Goal: Information Seeking & Learning: Learn about a topic

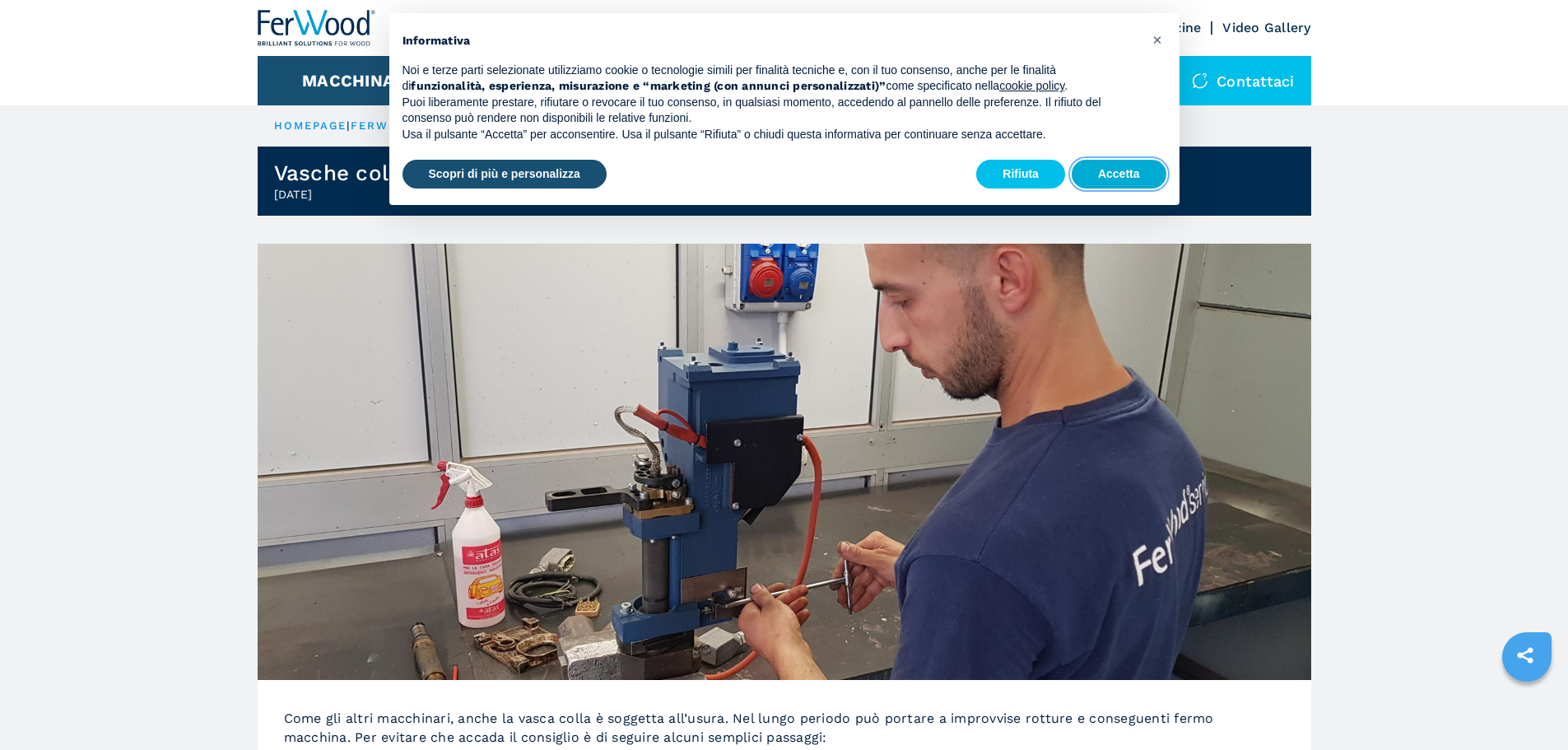
click at [1139, 169] on button "Accetta" at bounding box center [1119, 175] width 95 height 30
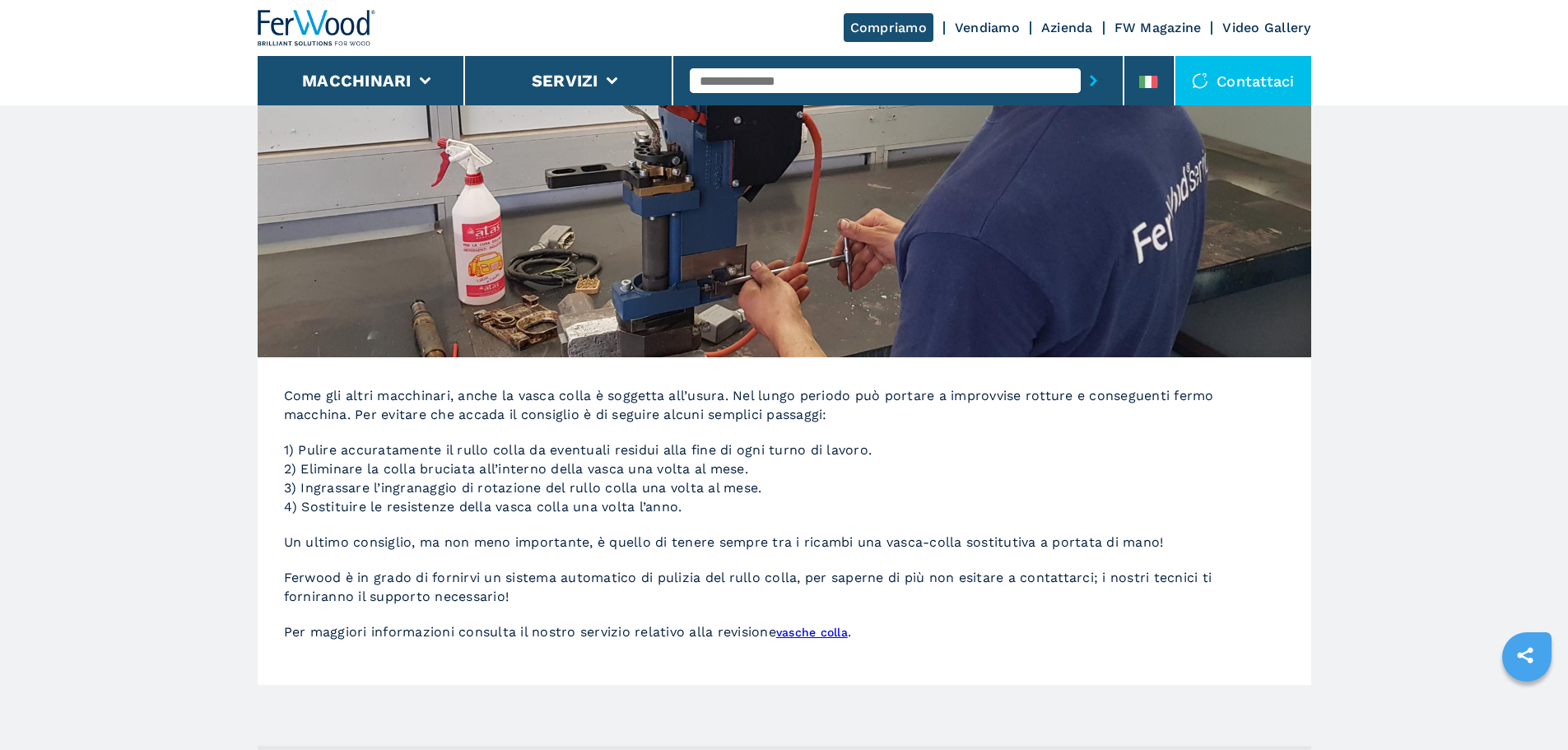
scroll to position [330, 0]
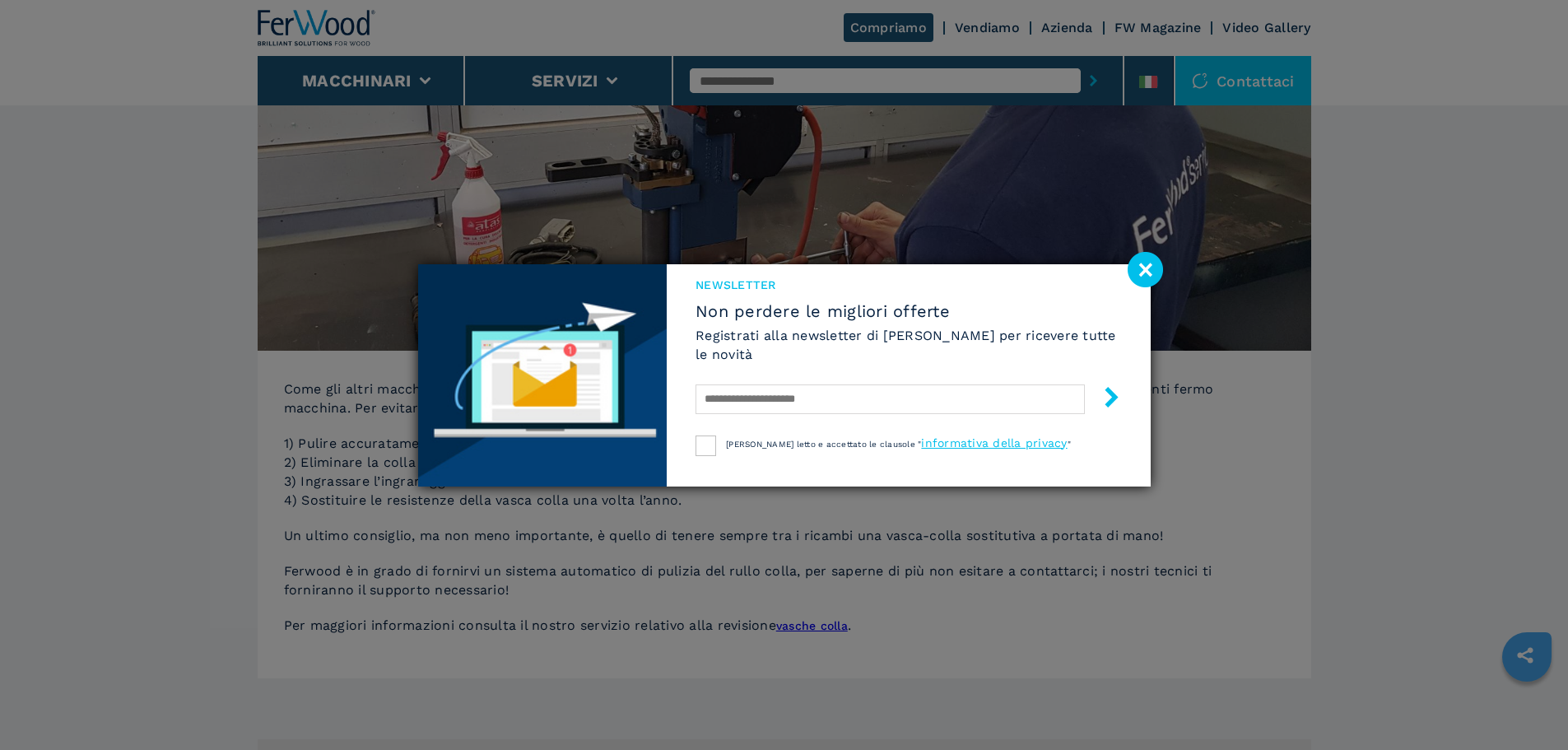
click at [1150, 260] on image at bounding box center [1145, 269] width 35 height 35
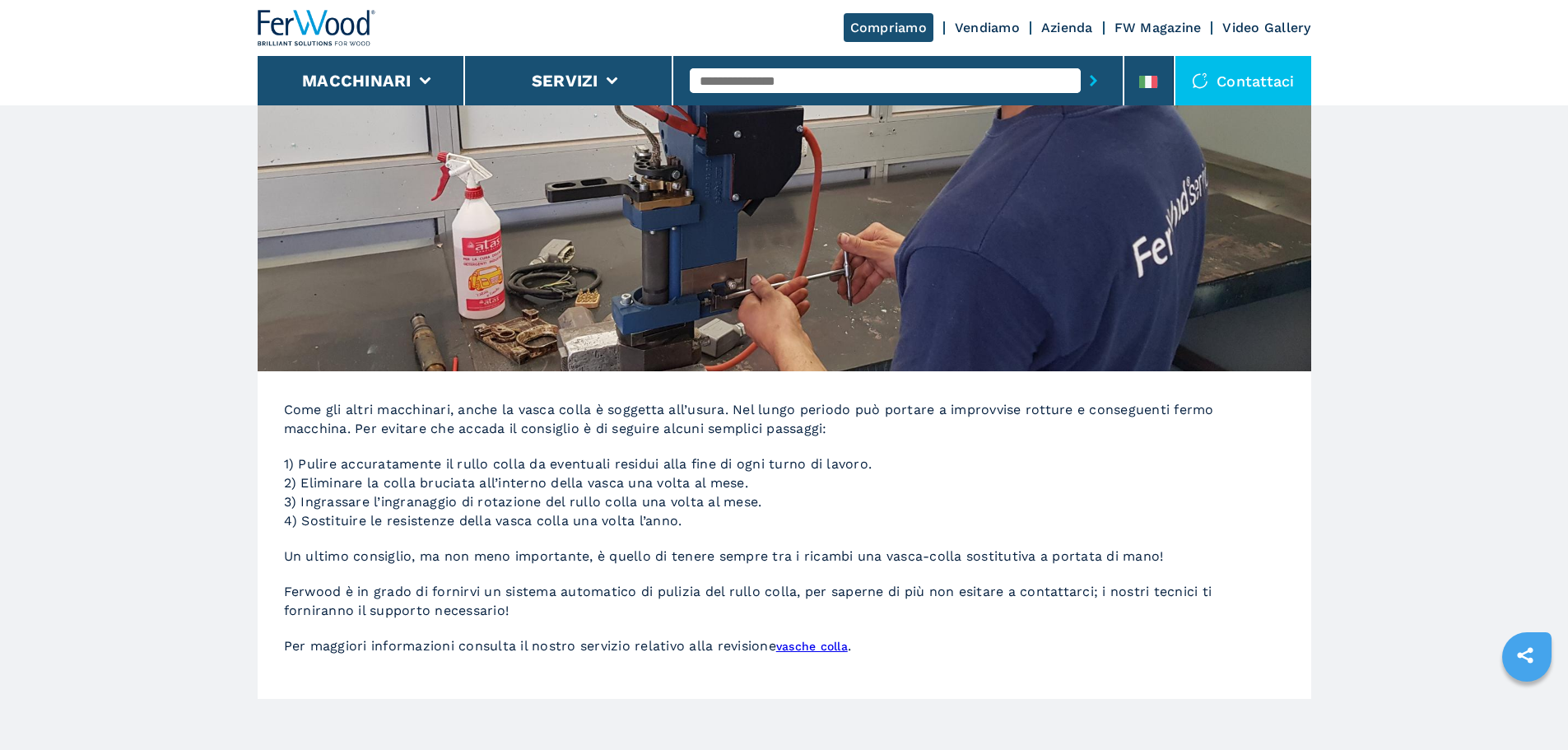
scroll to position [411, 0]
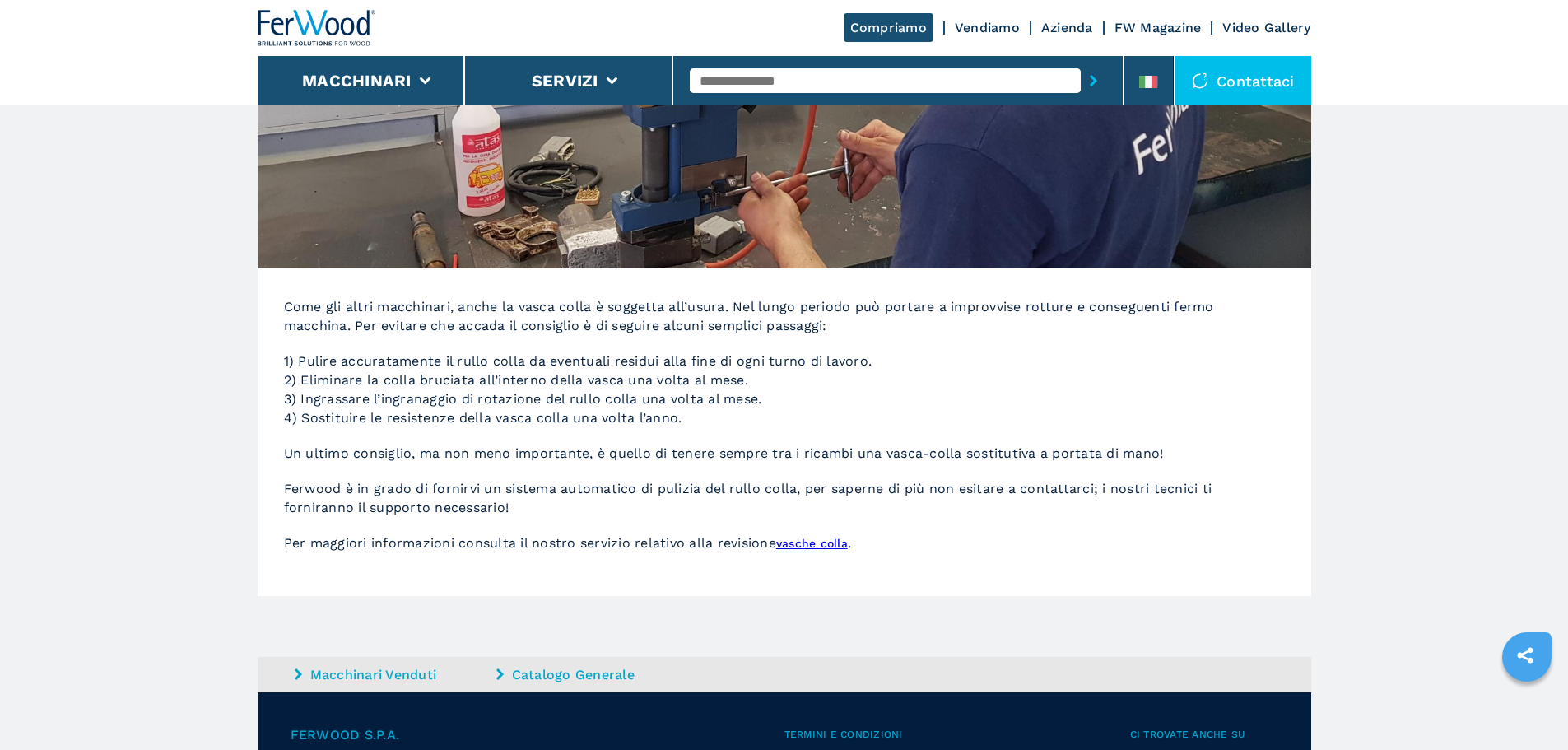
click at [809, 545] on link "vasche colla" at bounding box center [811, 543] width 71 height 13
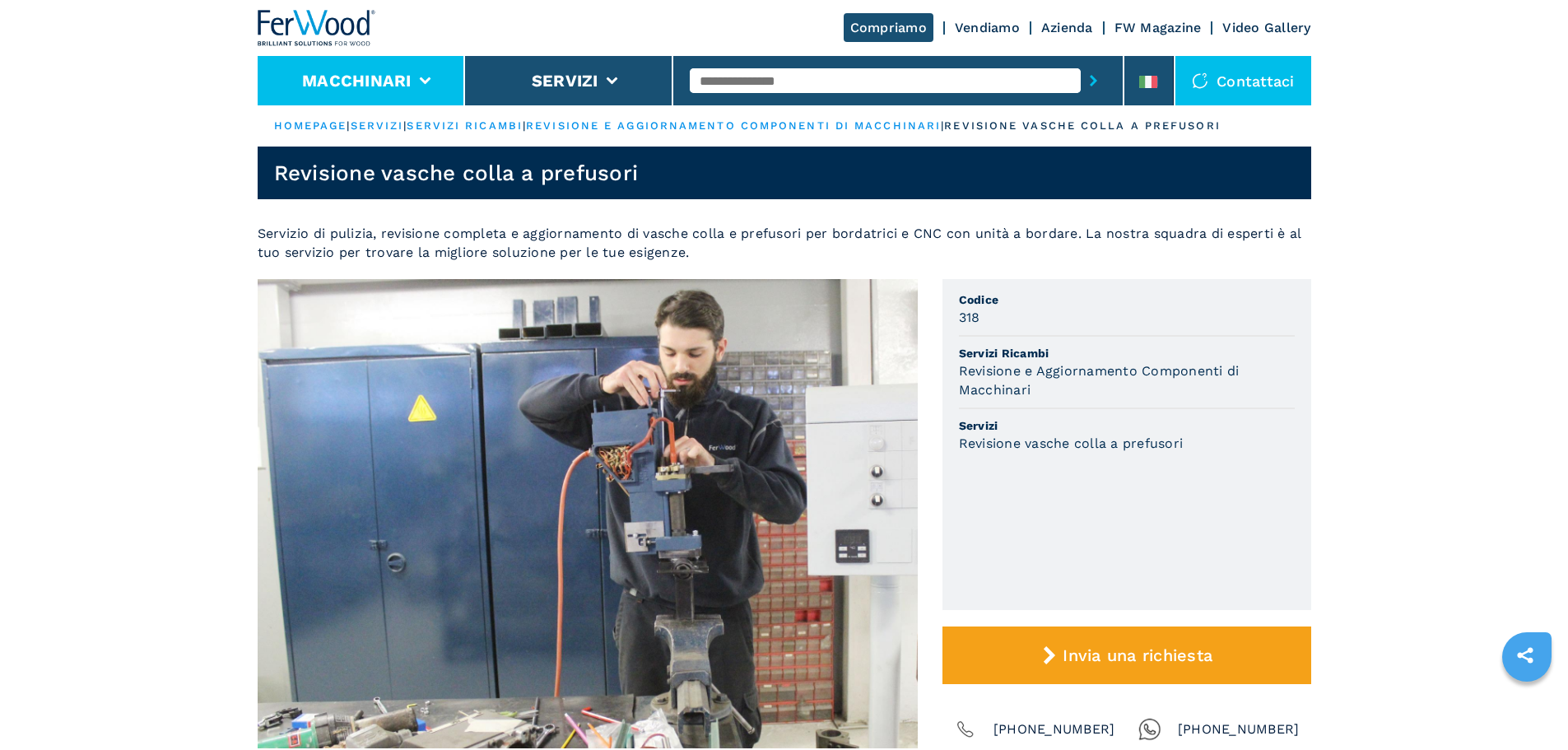
click at [421, 86] on li "Macchinari" at bounding box center [362, 80] width 208 height 49
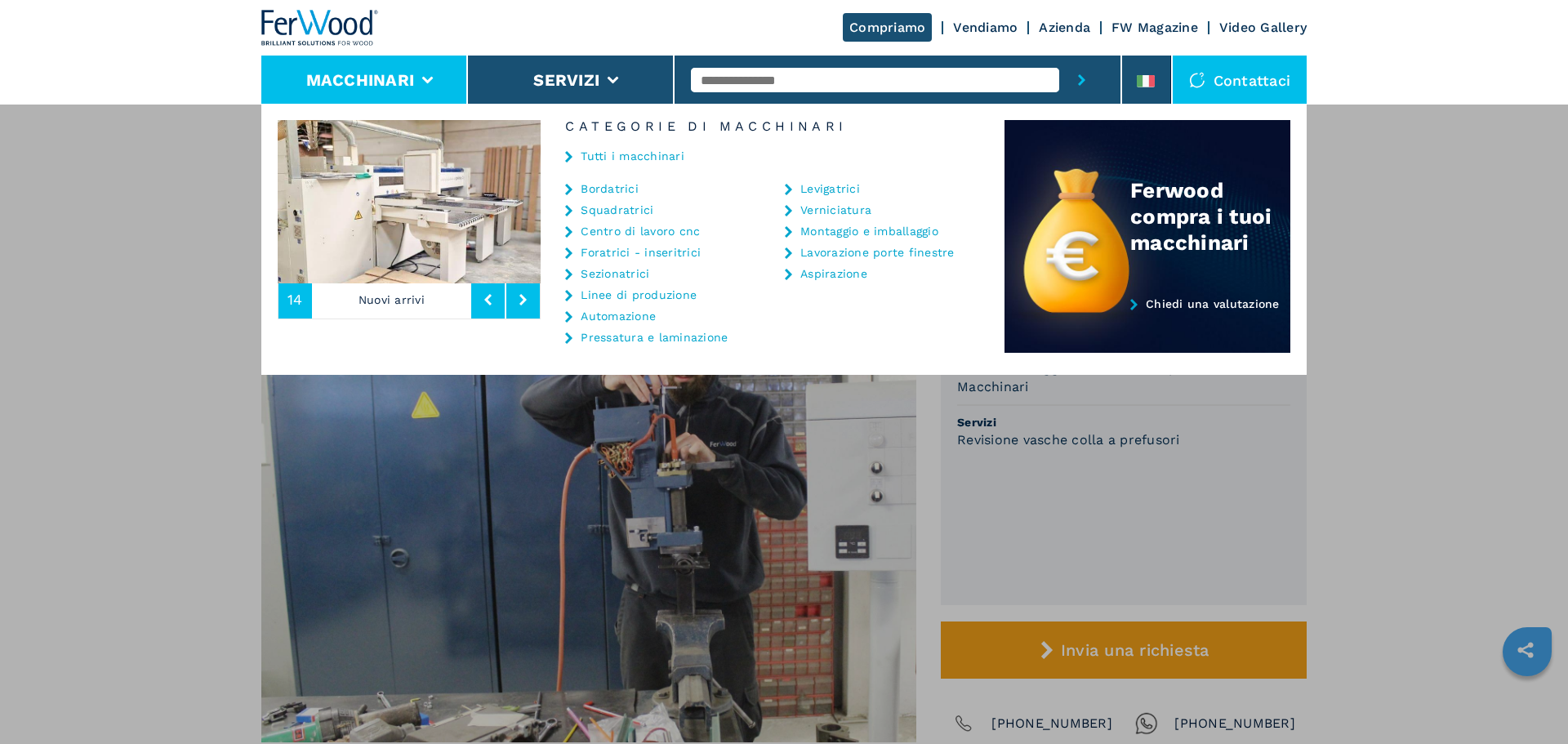
click at [598, 212] on link "Squadratrici" at bounding box center [617, 210] width 73 height 11
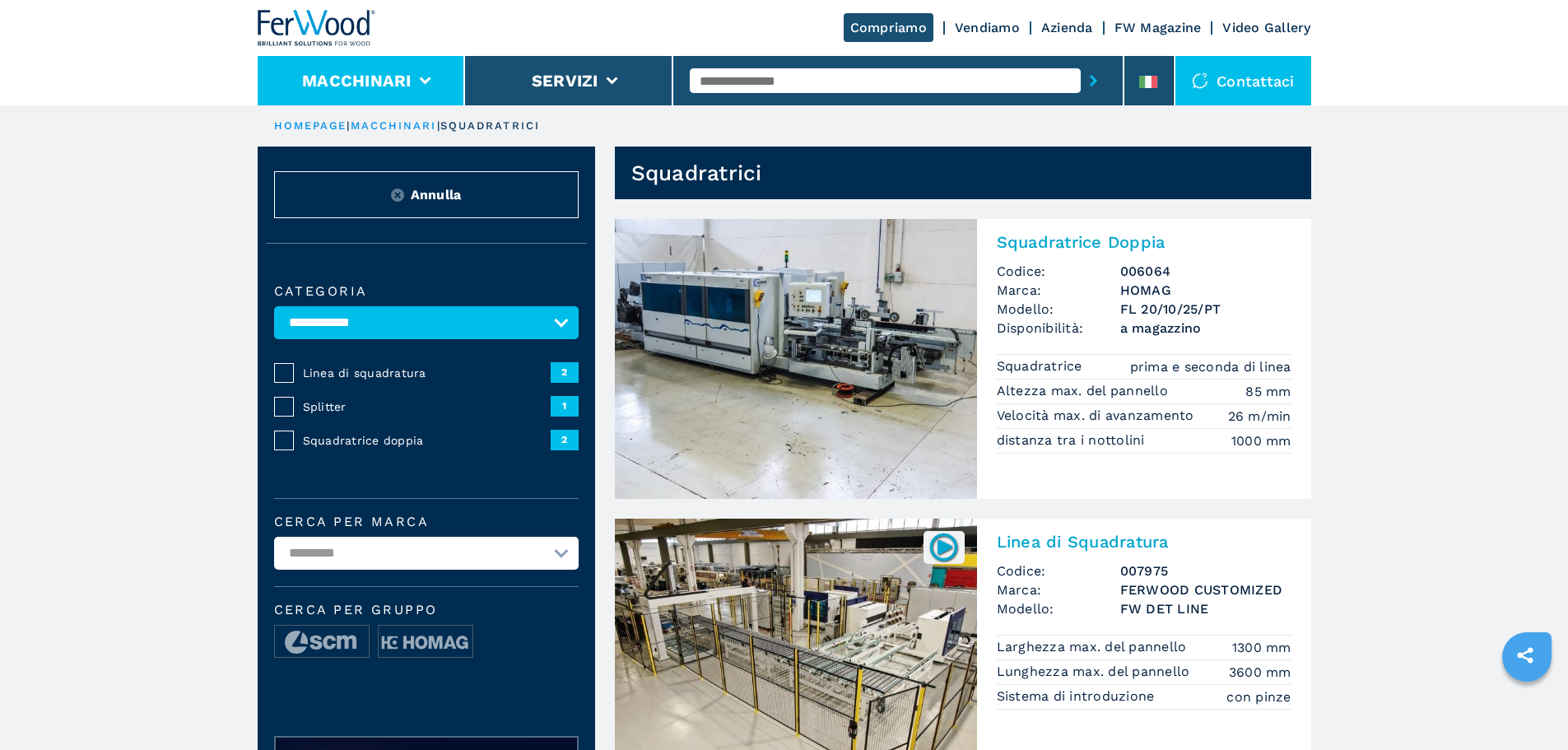
click at [428, 89] on li "Macchinari" at bounding box center [362, 80] width 208 height 49
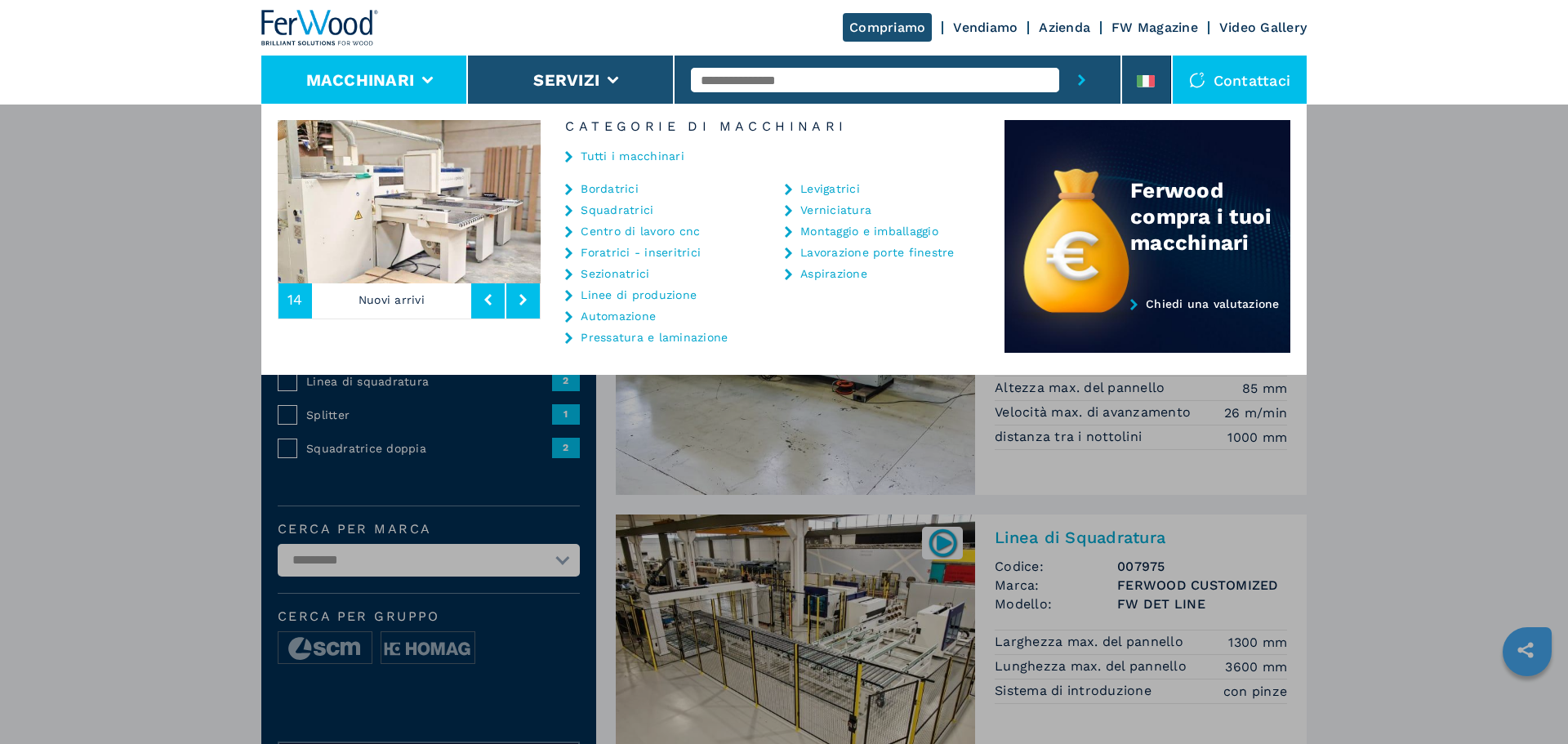
click at [607, 189] on link "Bordatrici" at bounding box center [610, 189] width 58 height 11
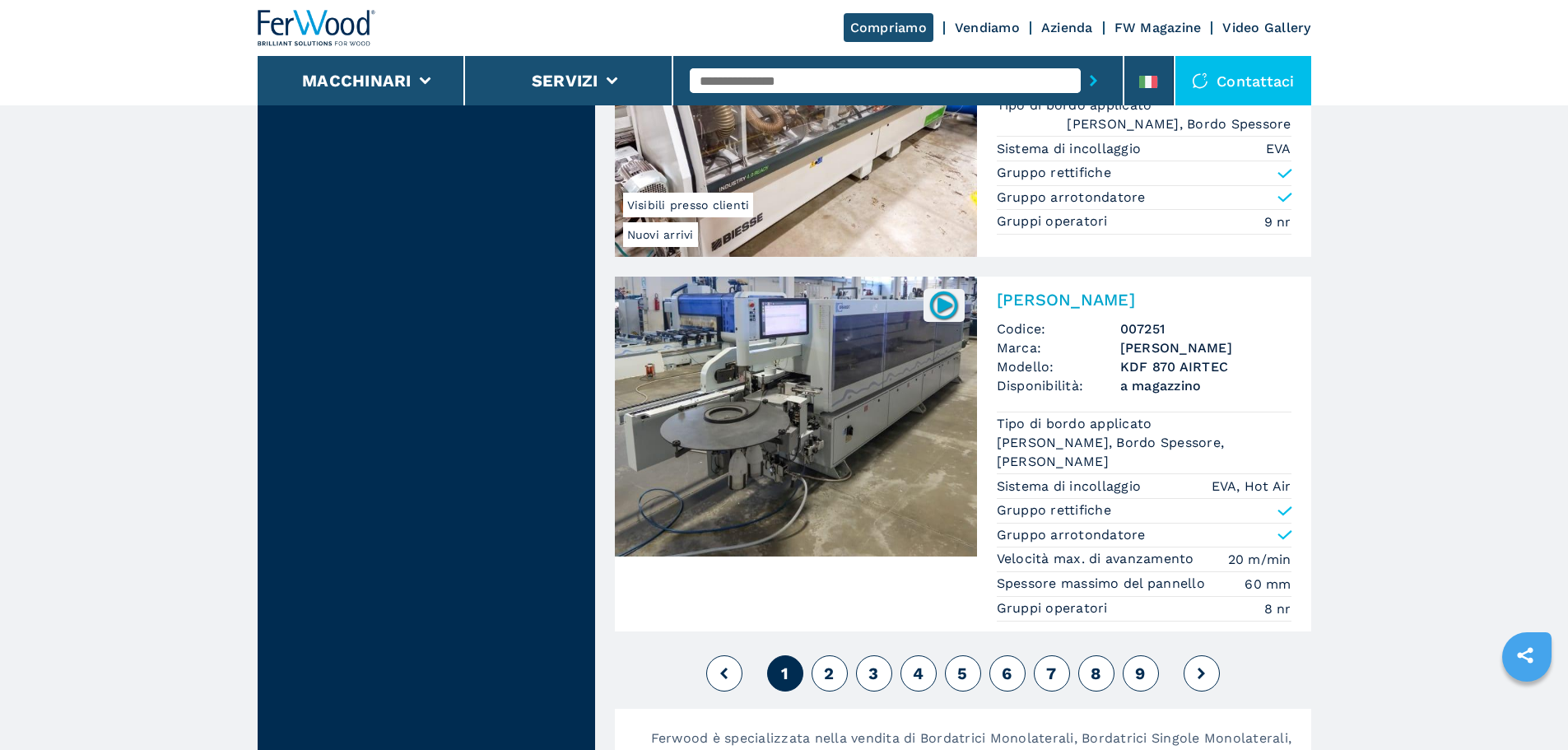
scroll to position [4034, 0]
click at [829, 668] on span "2" at bounding box center [829, 675] width 10 height 19
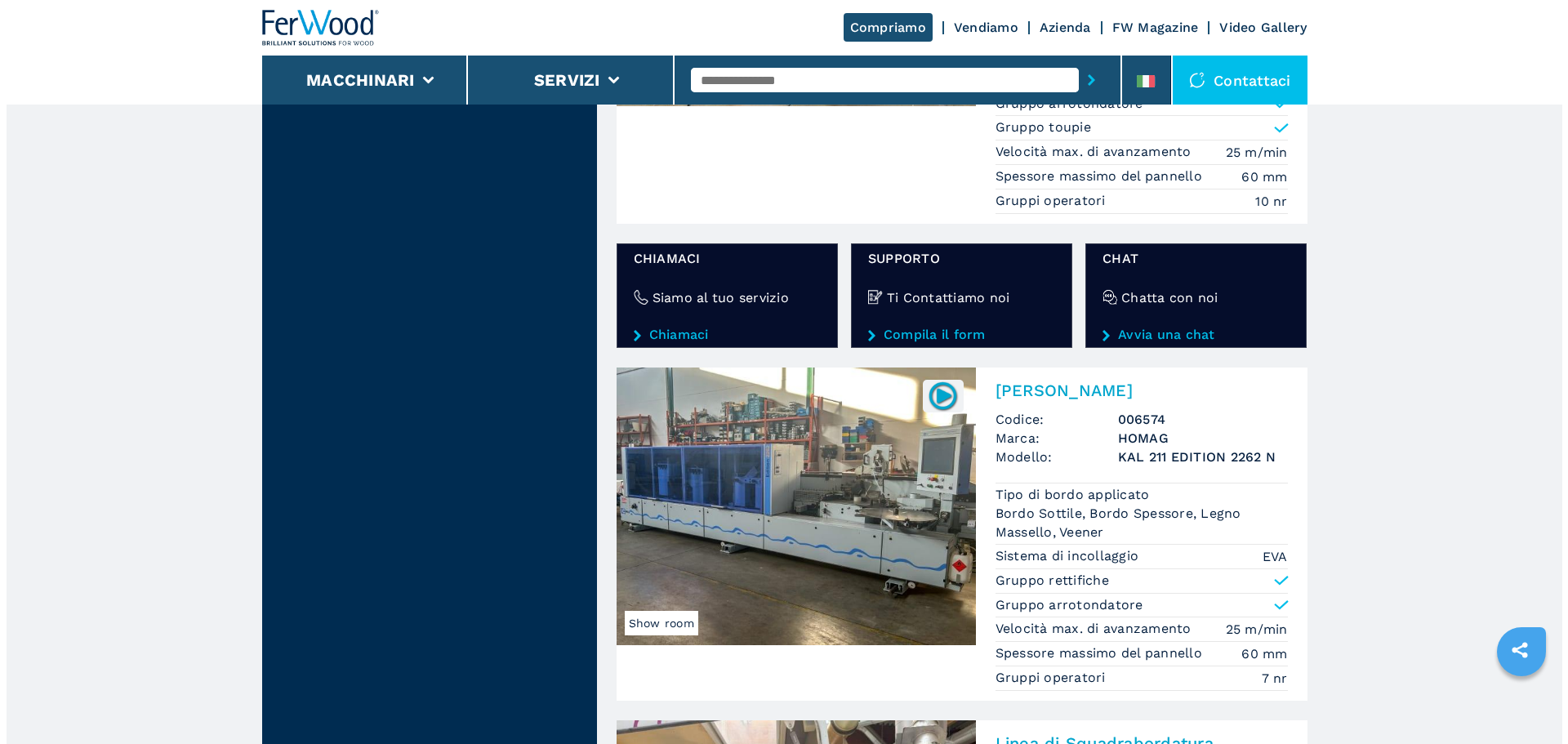
scroll to position [2613, 0]
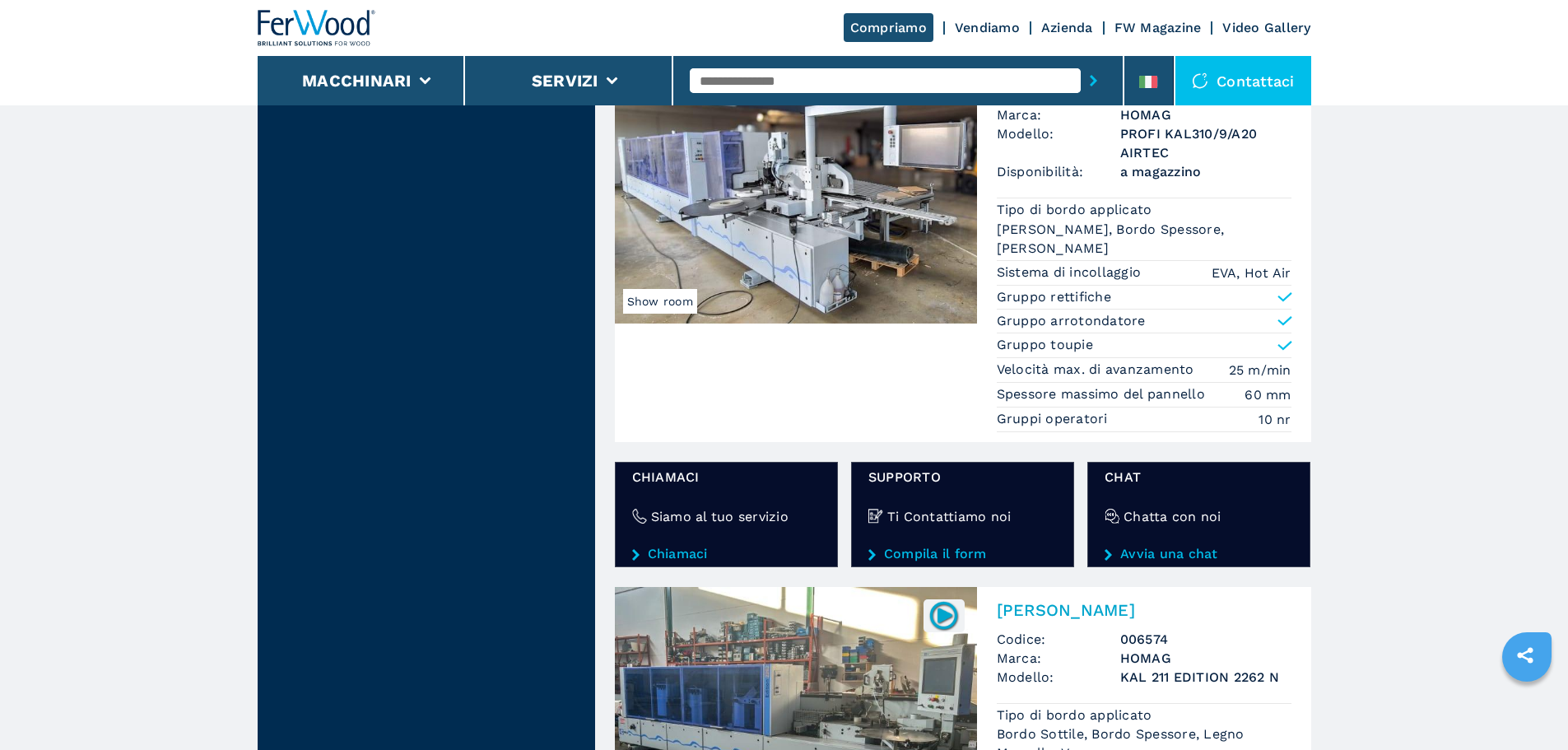
click at [749, 80] on input "text" at bounding box center [884, 81] width 391 height 25
click at [411, 87] on li "Macchinari" at bounding box center [362, 80] width 208 height 49
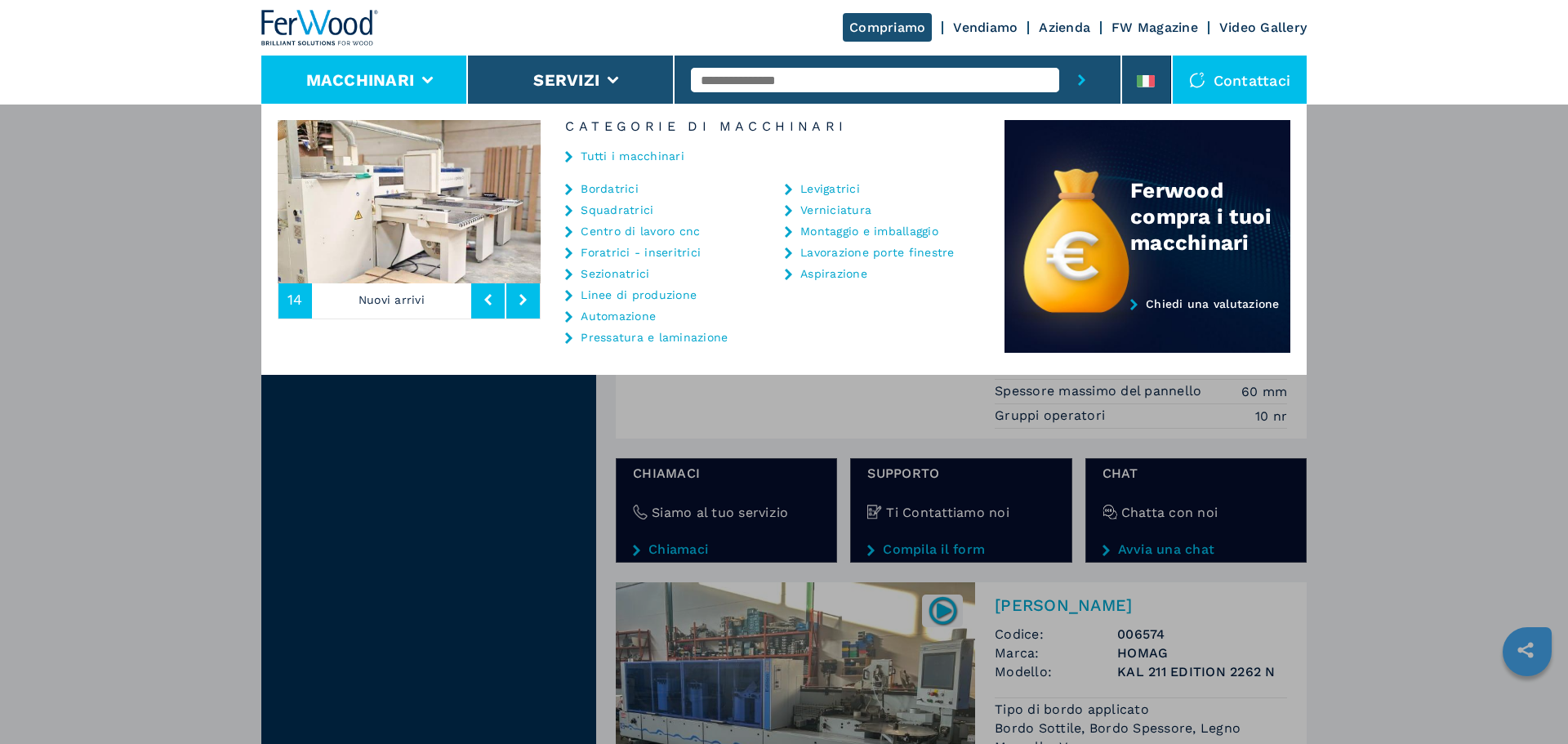
click at [596, 207] on link "Squadratrici" at bounding box center [617, 210] width 73 height 11
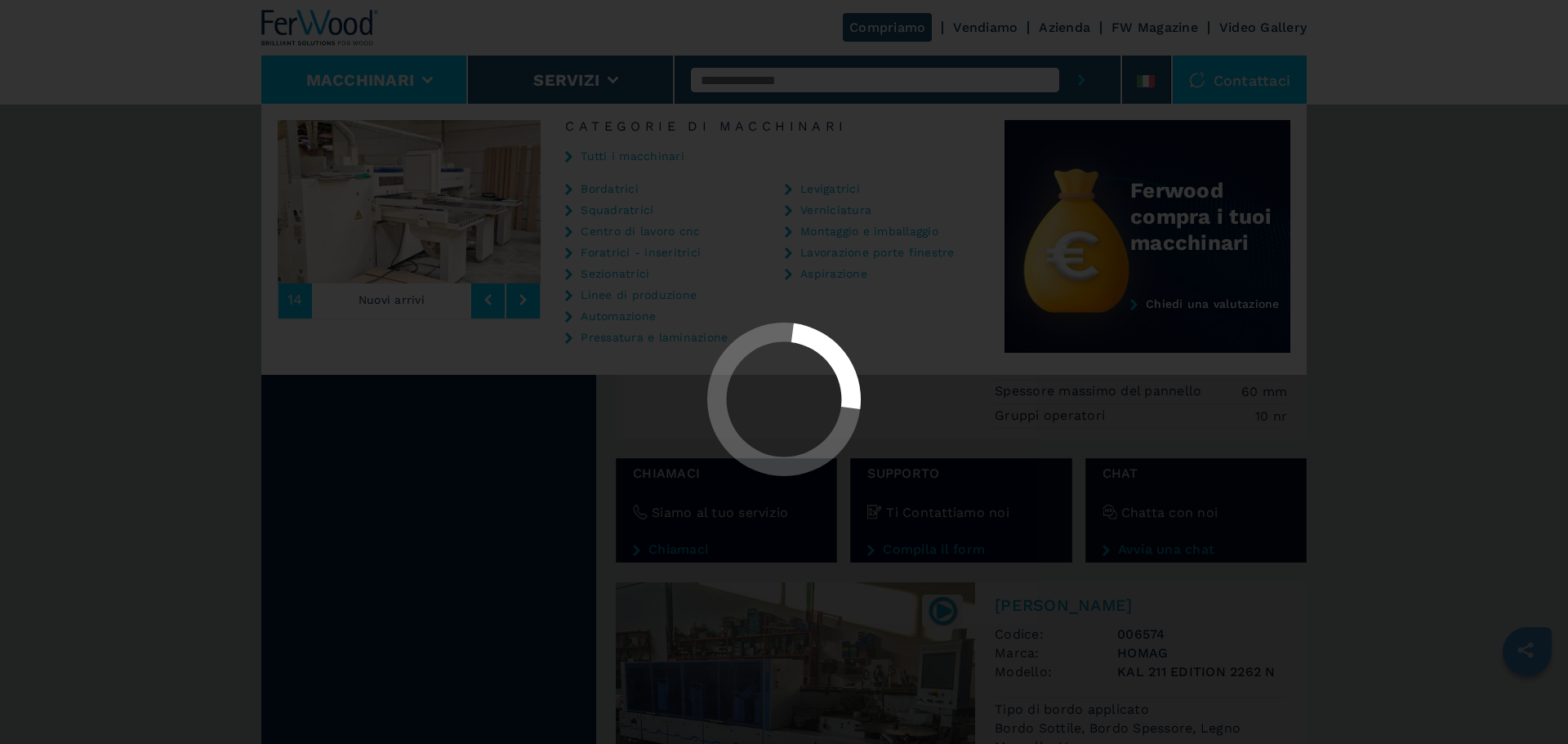
select select "**********"
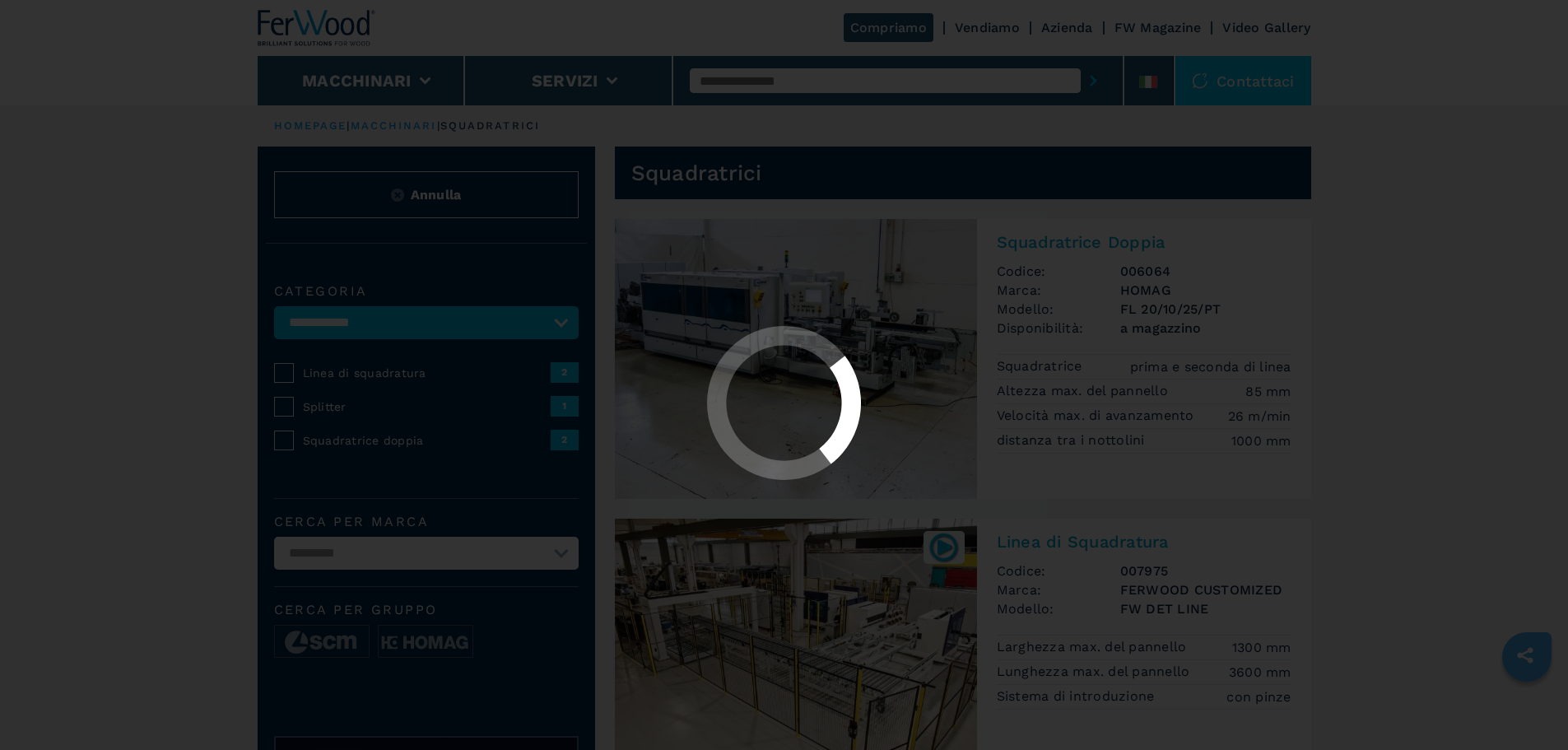
select select "**********"
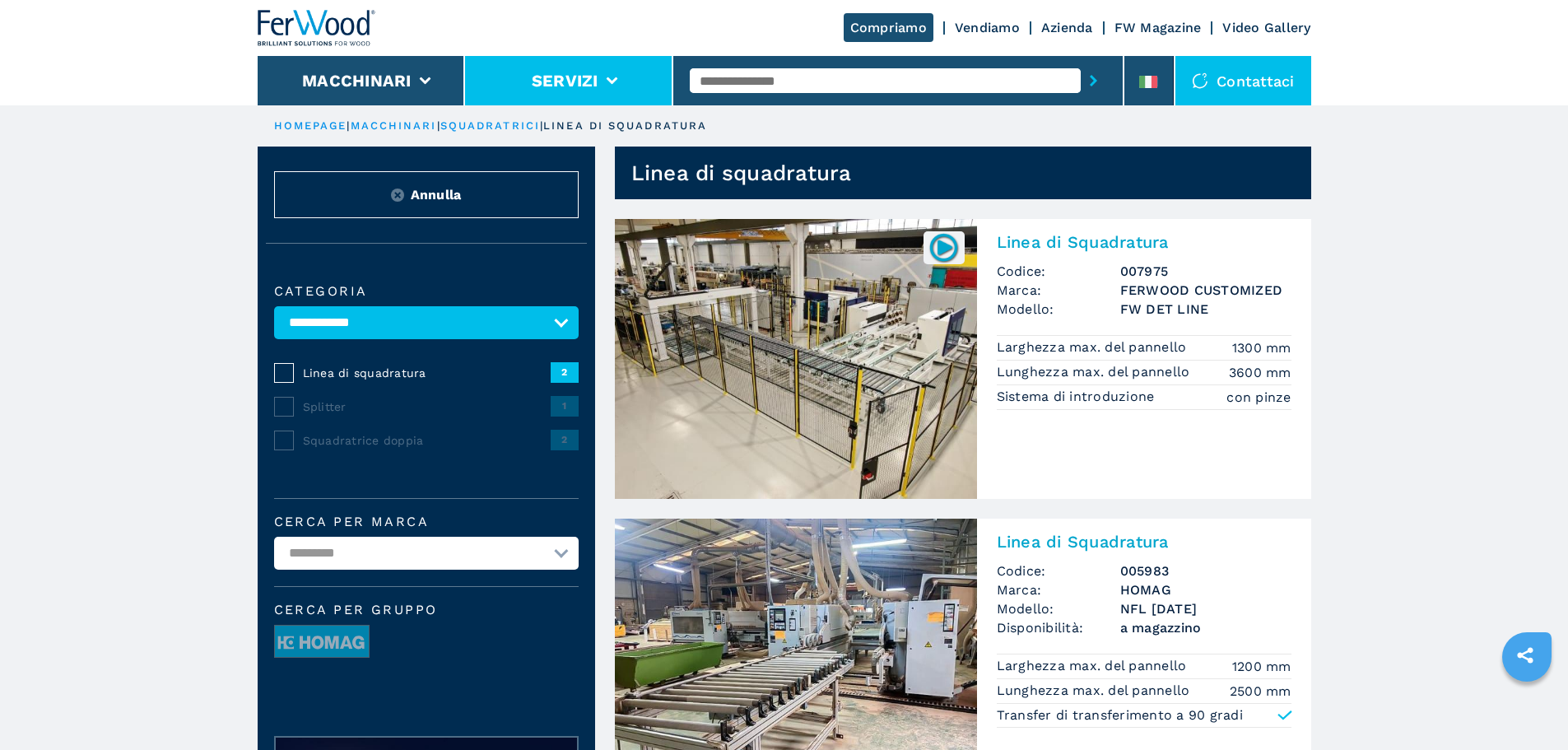
click at [636, 88] on li "Servizi" at bounding box center [569, 80] width 208 height 49
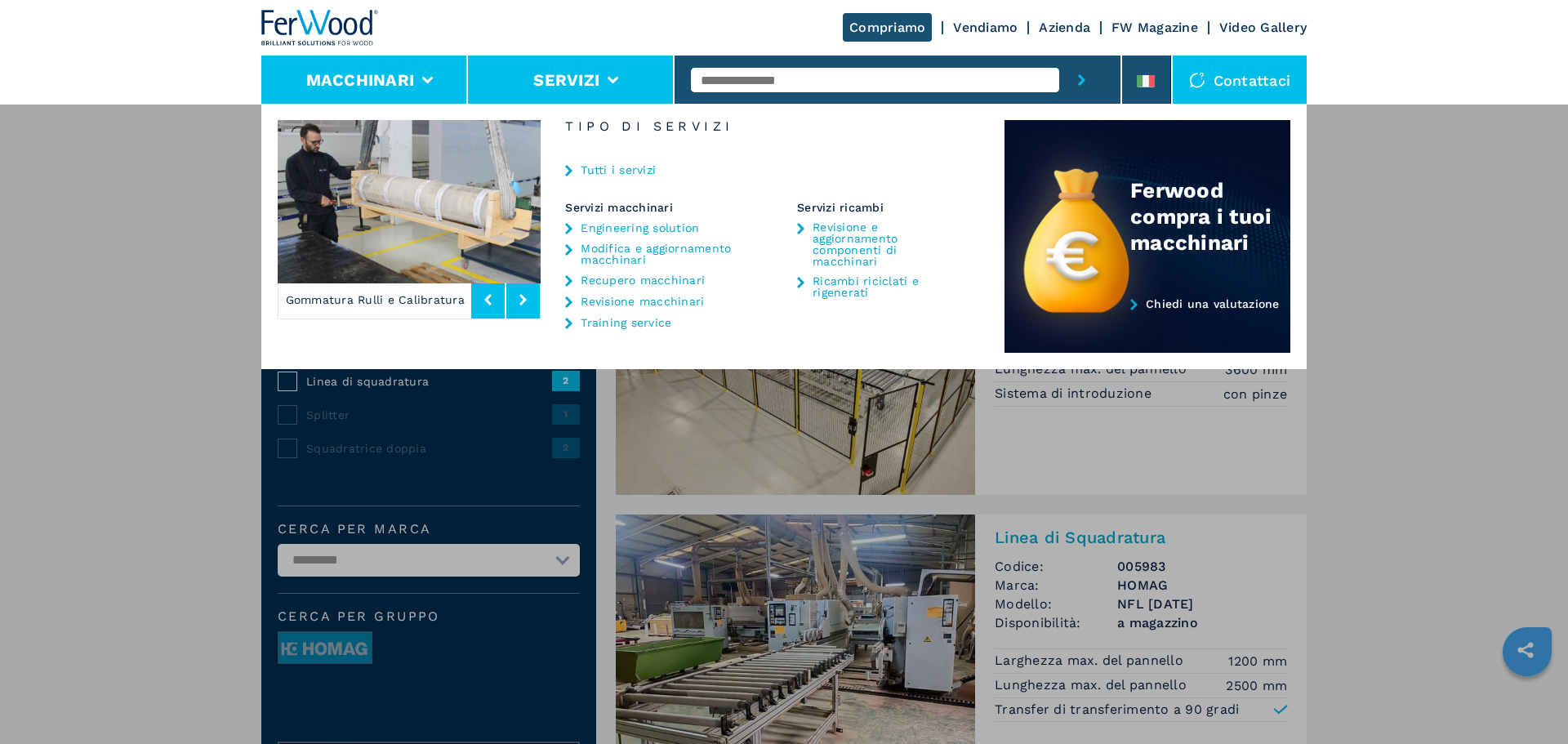
click at [412, 87] on button "Macchinari" at bounding box center [361, 79] width 109 height 19
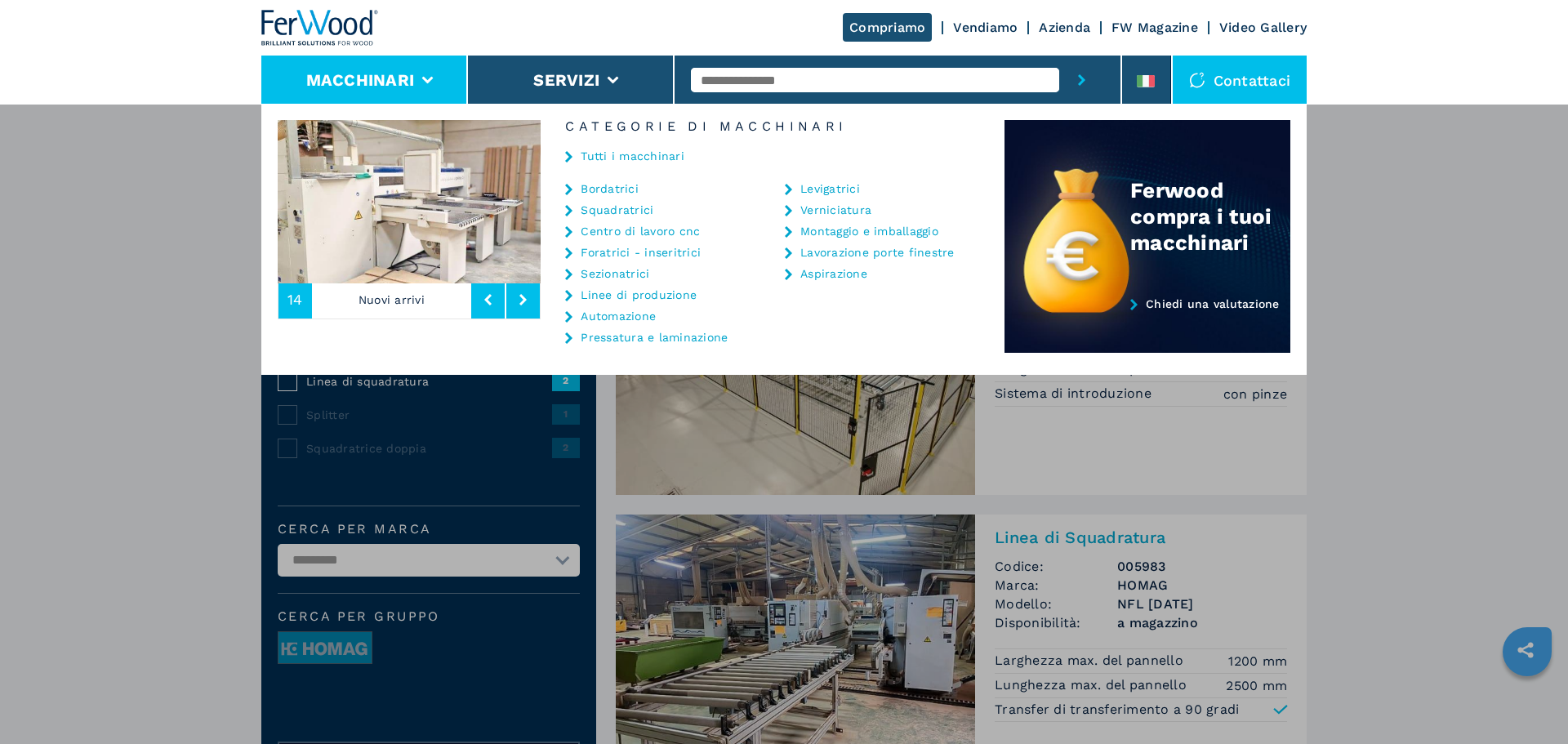
click at [494, 306] on button at bounding box center [488, 299] width 33 height 38
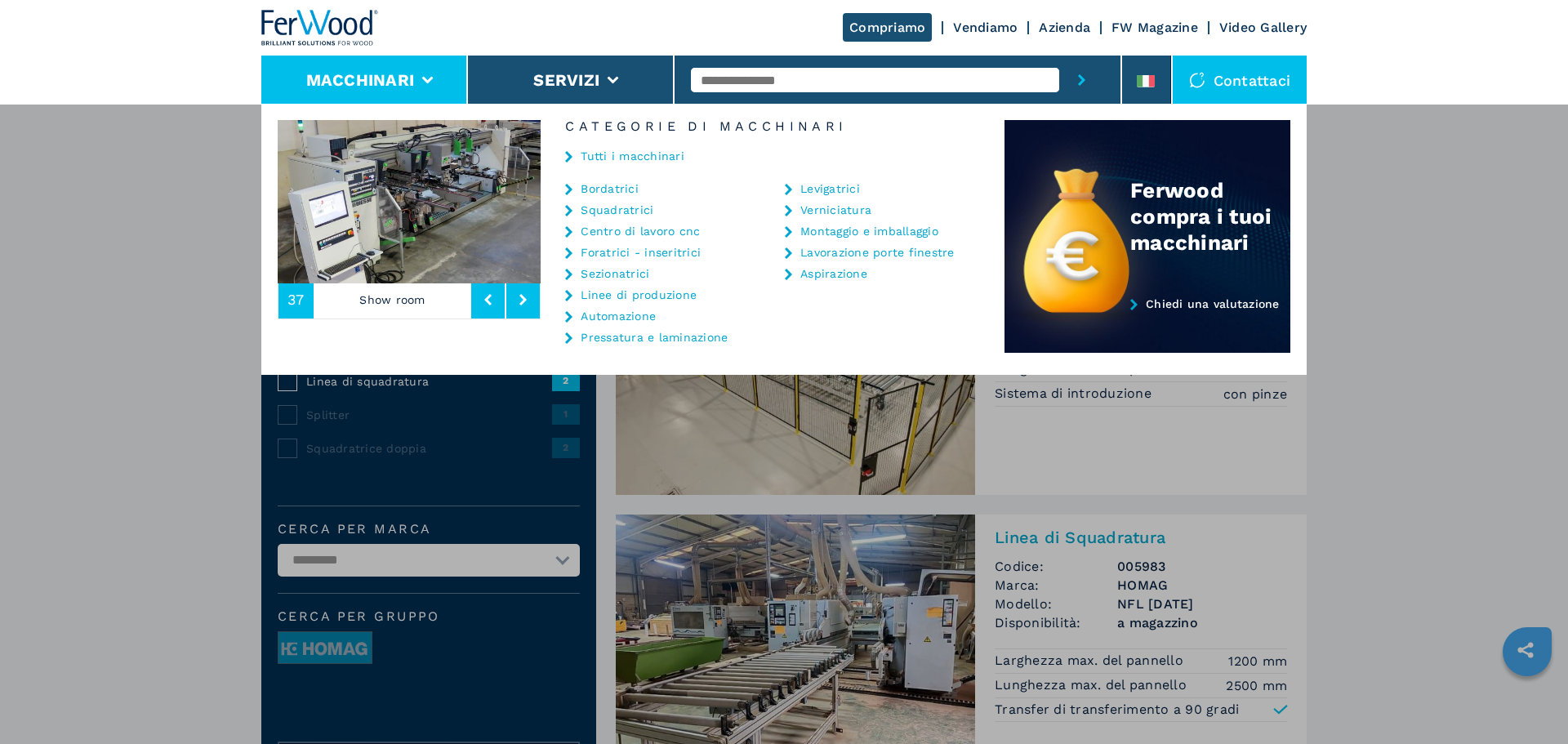
click at [532, 303] on button at bounding box center [523, 299] width 33 height 38
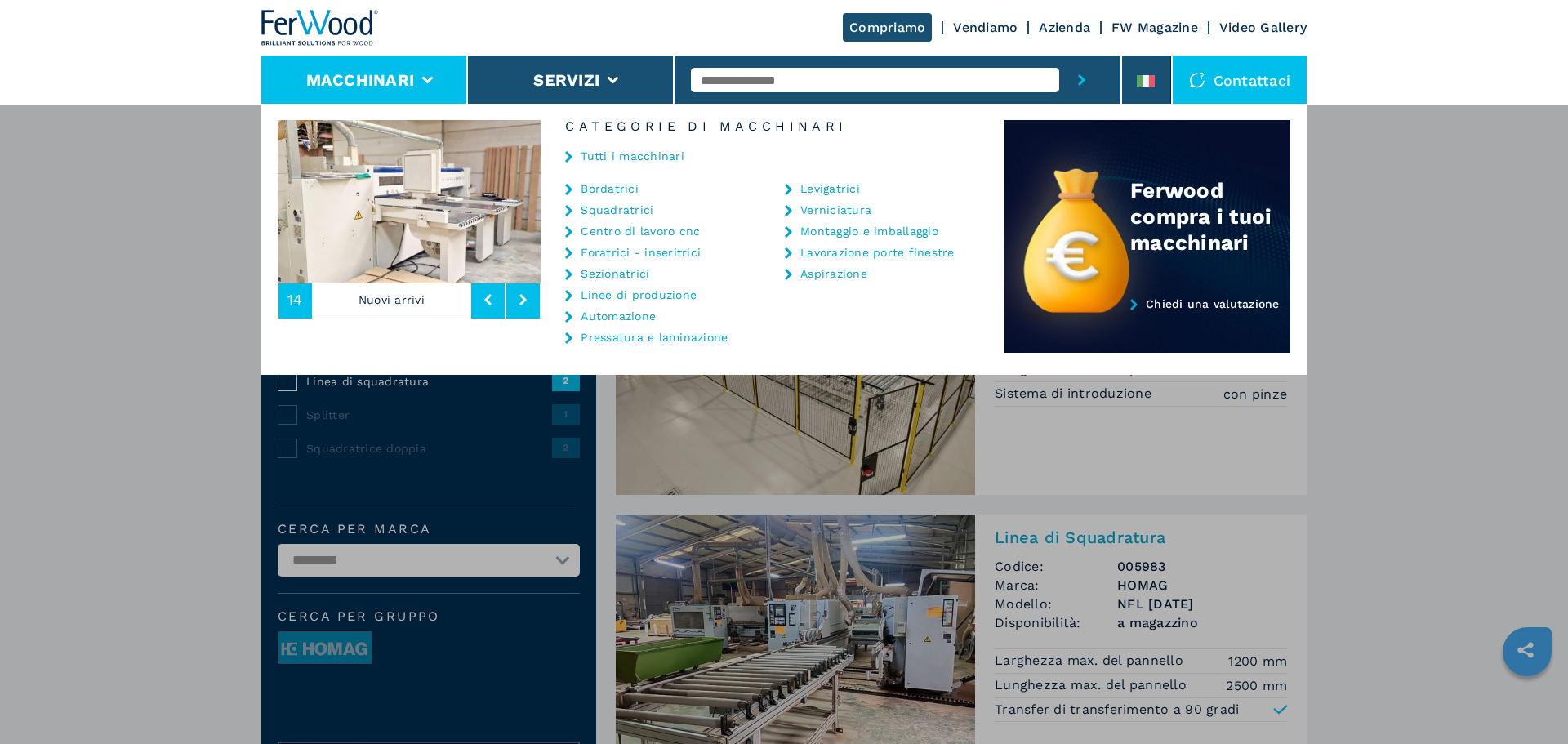
click at [447, 235] on img at bounding box center [410, 201] width 263 height 163
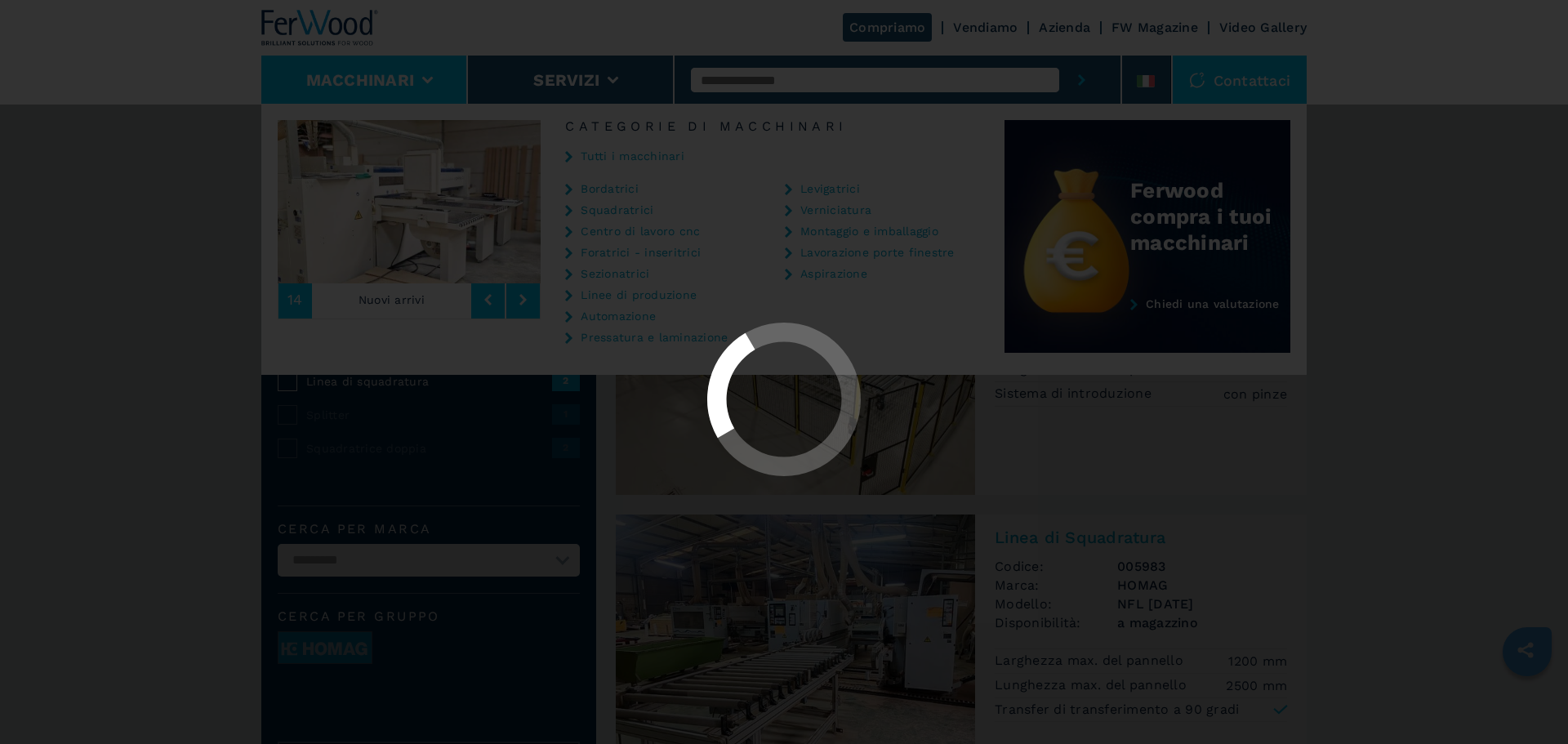
select select
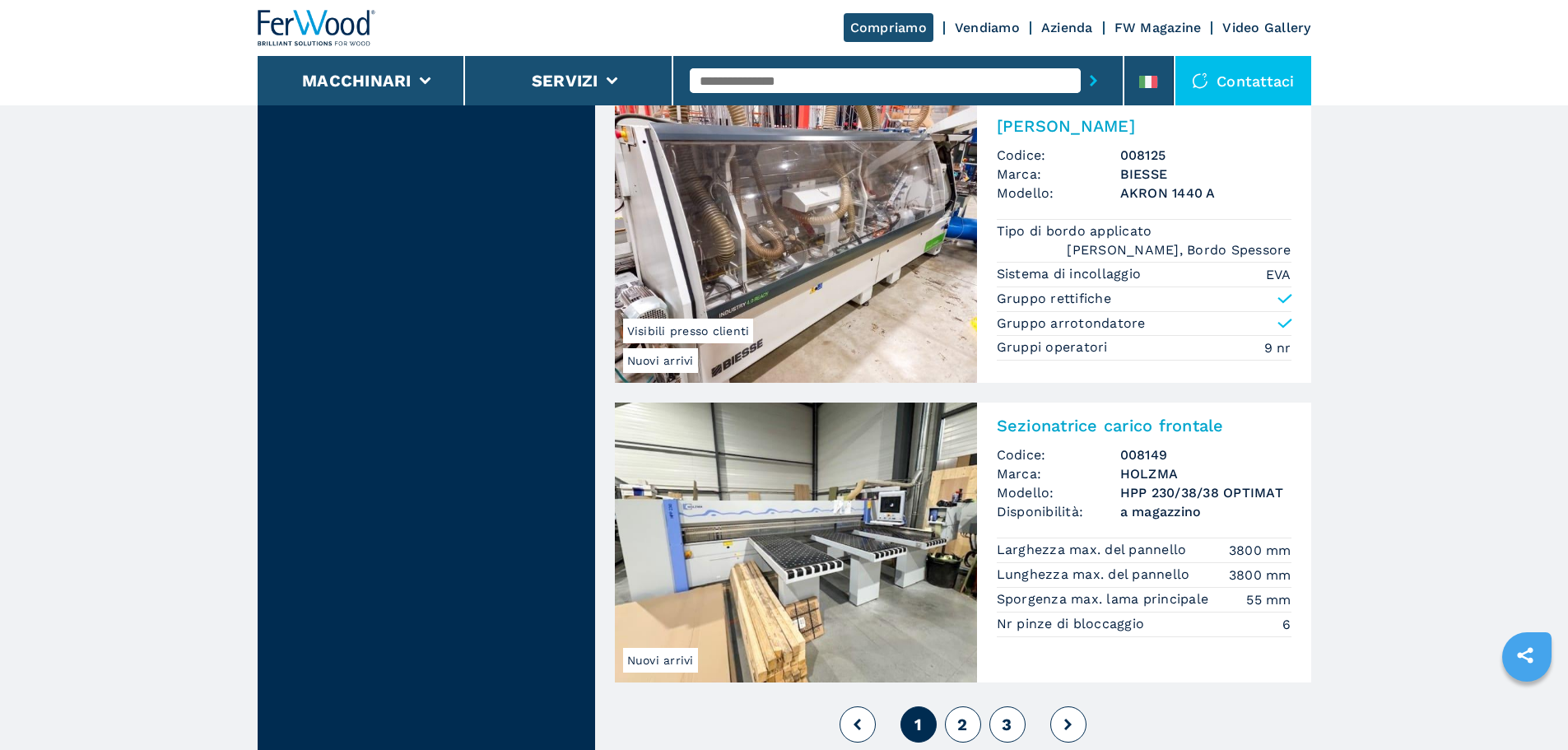
scroll to position [3433, 0]
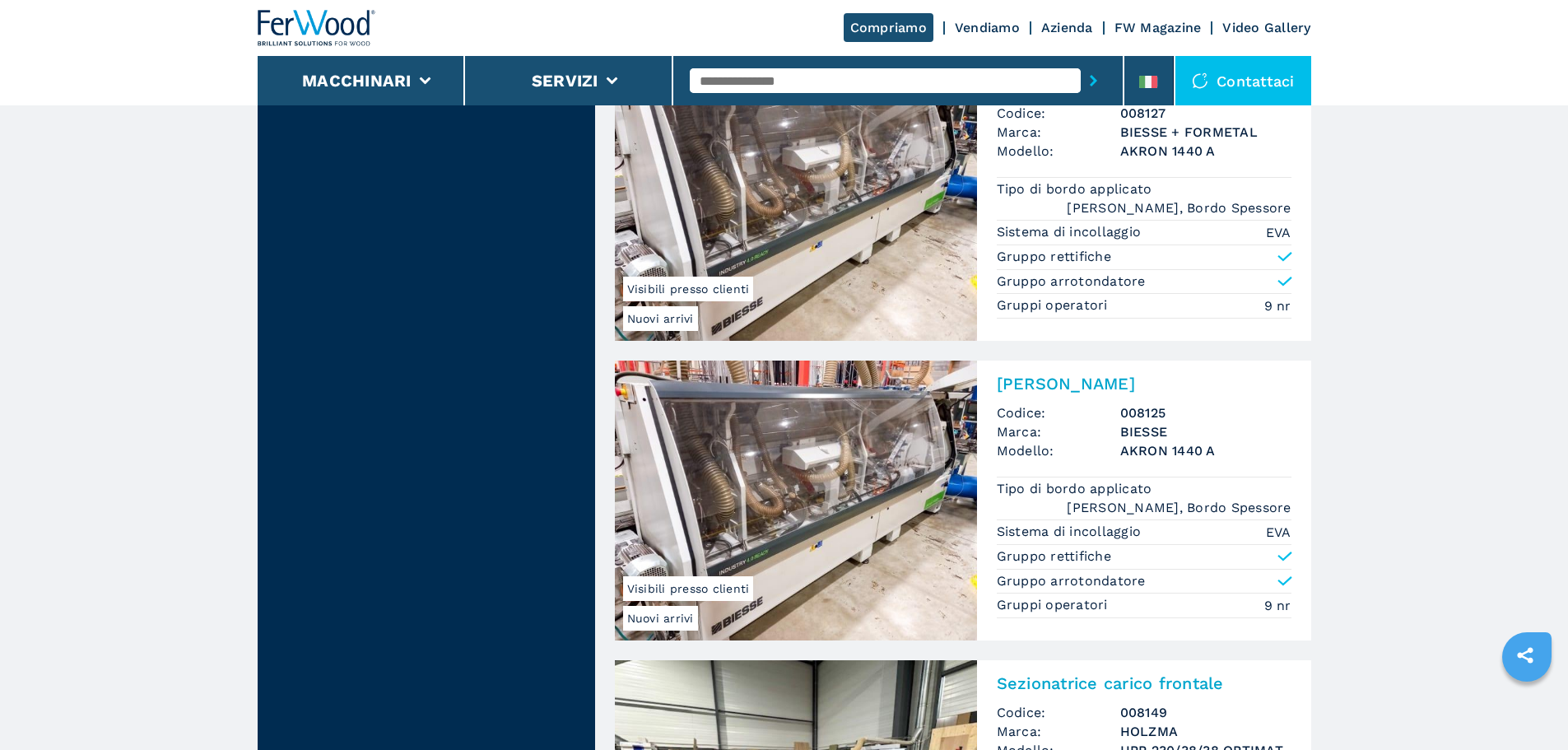
click at [971, 26] on link "Vendiamo" at bounding box center [987, 27] width 65 height 16
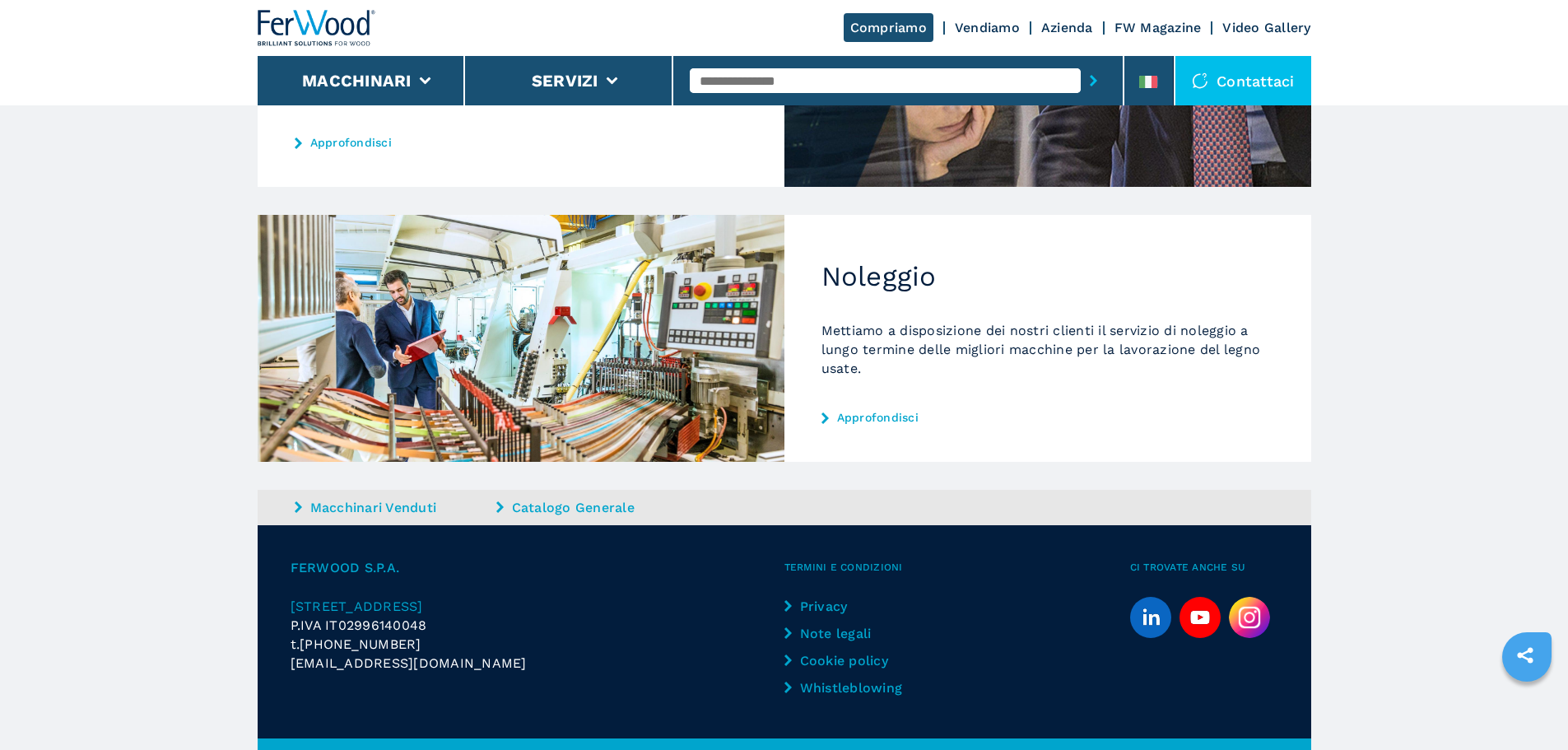
scroll to position [741, 0]
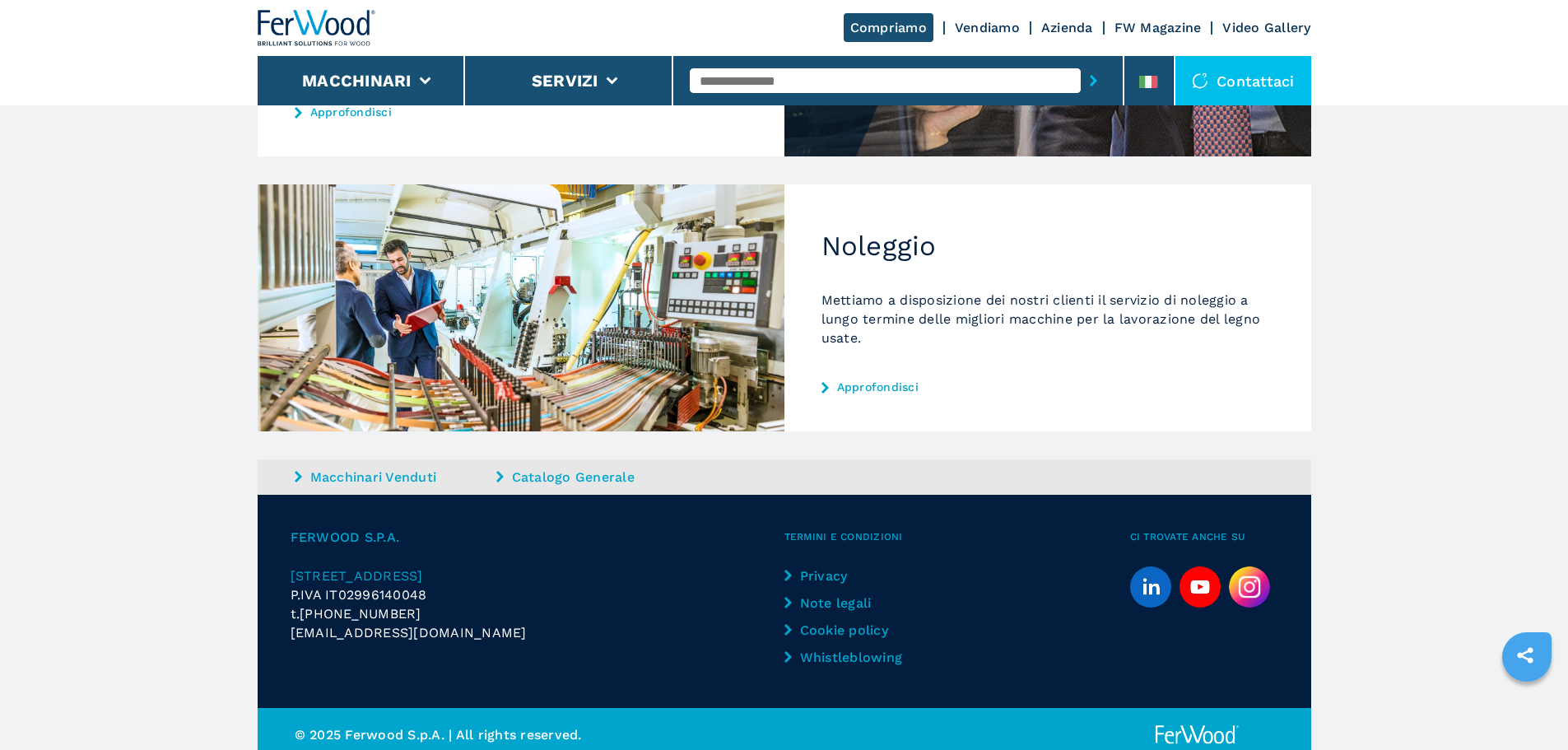
click at [873, 390] on link "Approfondisci" at bounding box center [1047, 387] width 453 height 13
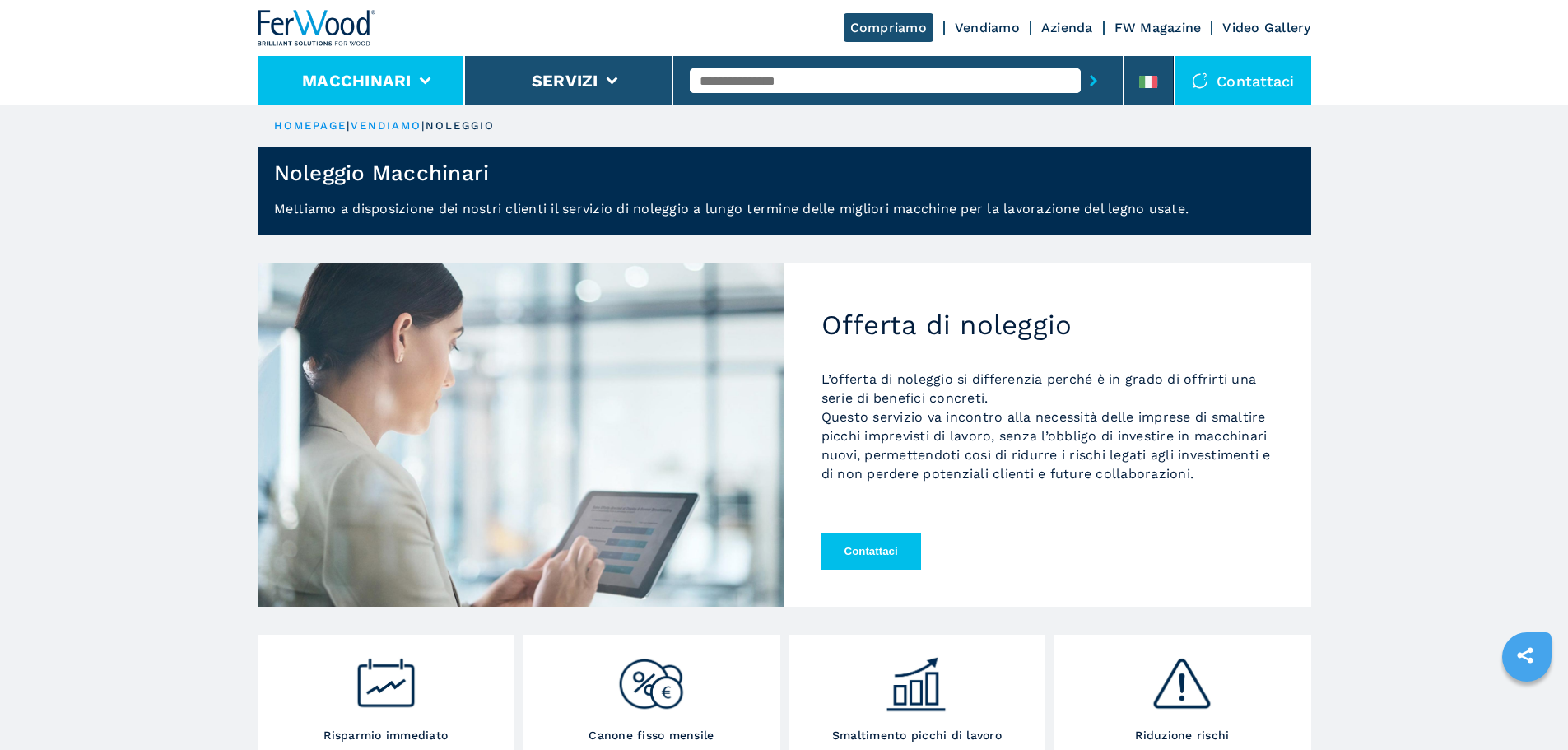
click at [427, 81] on icon at bounding box center [424, 81] width 11 height 7
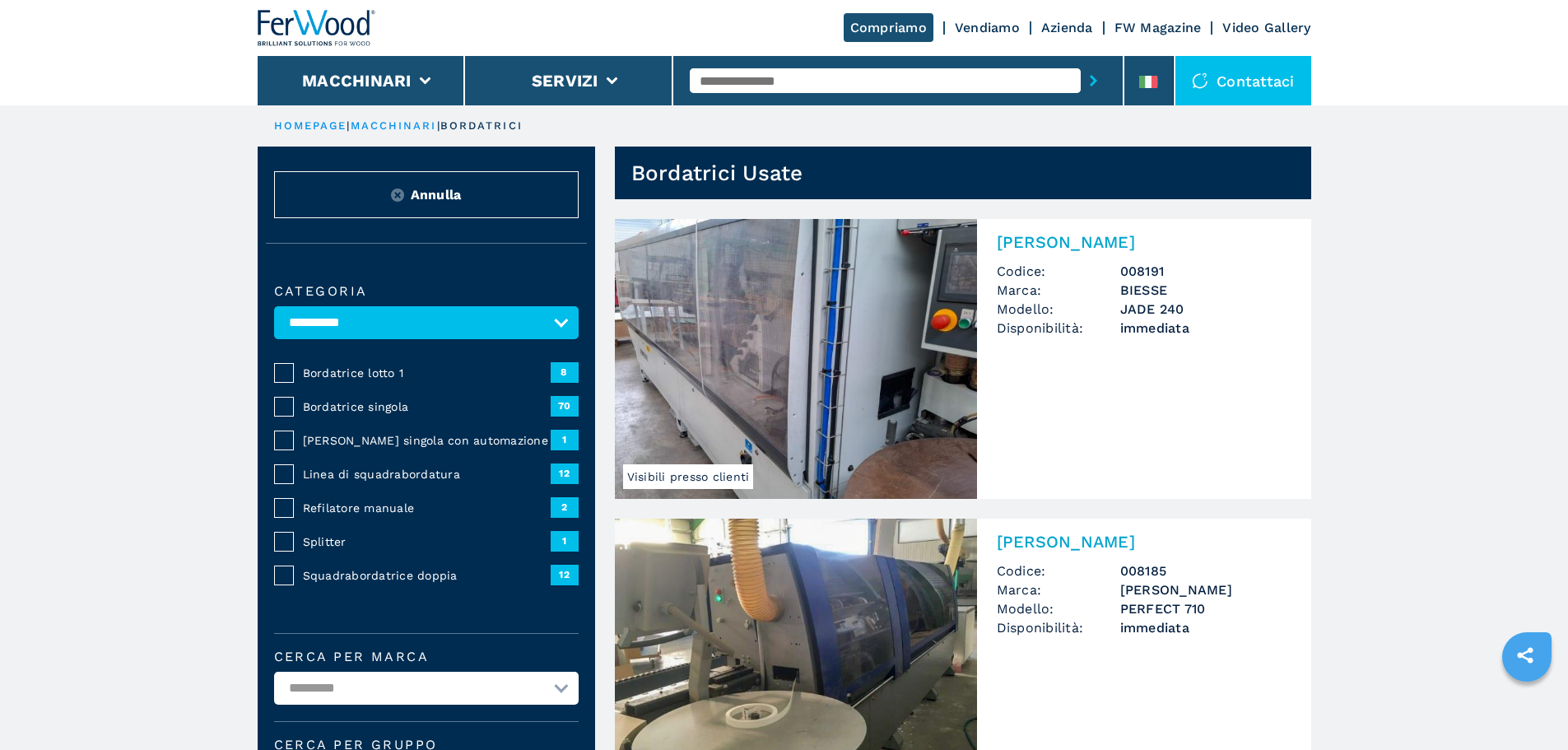
select select "**********"
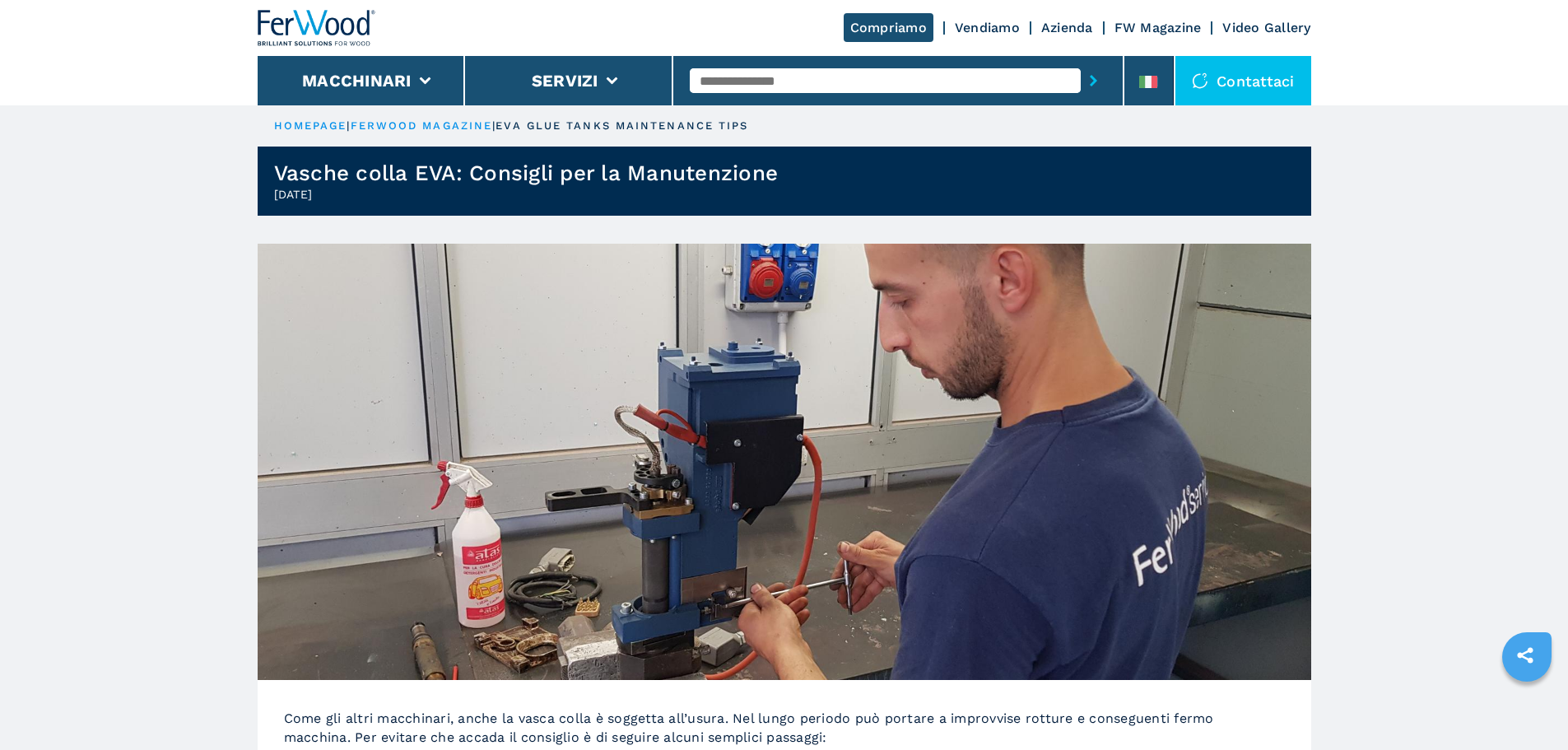
click at [1249, 29] on link "Video Gallery" at bounding box center [1266, 27] width 88 height 16
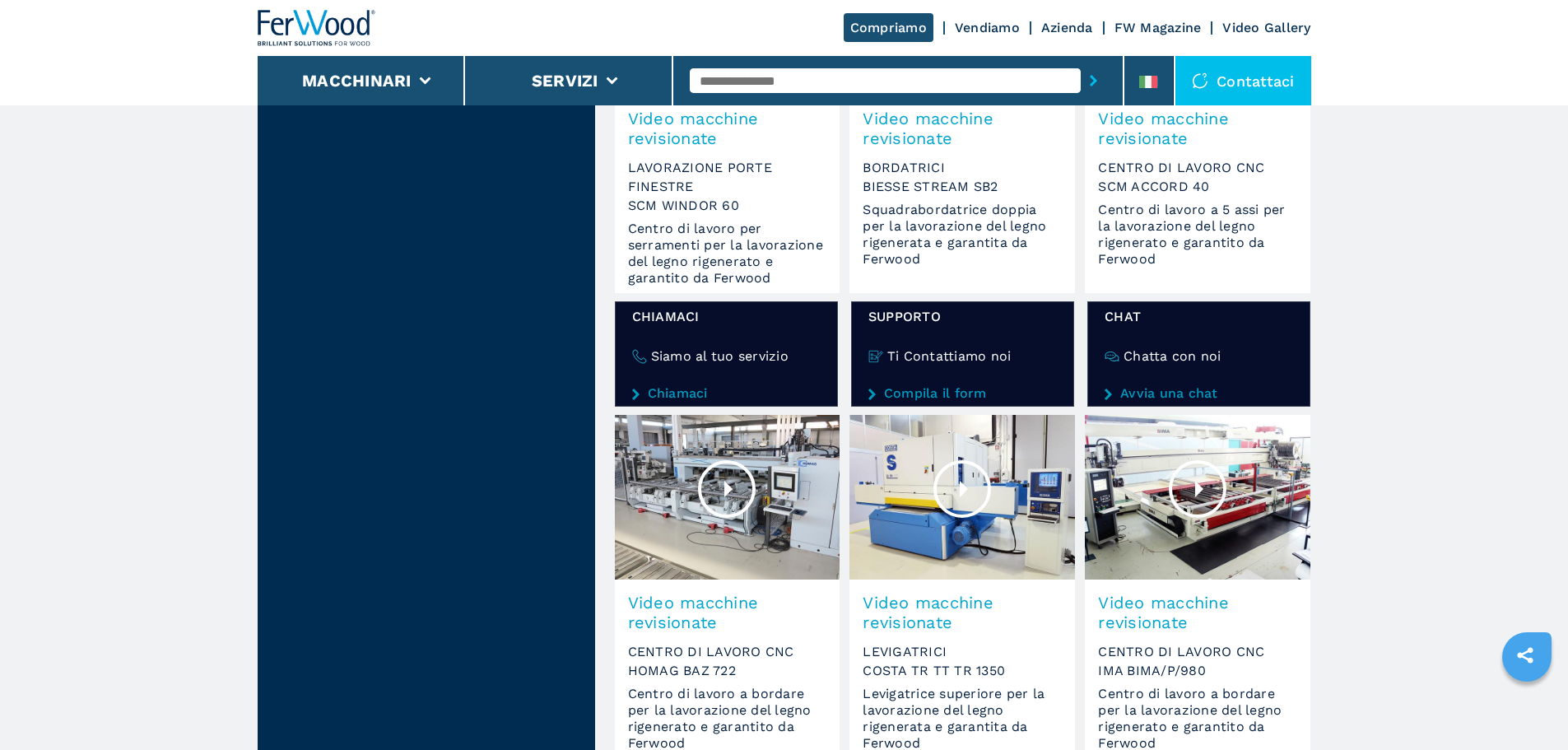
scroll to position [741, 0]
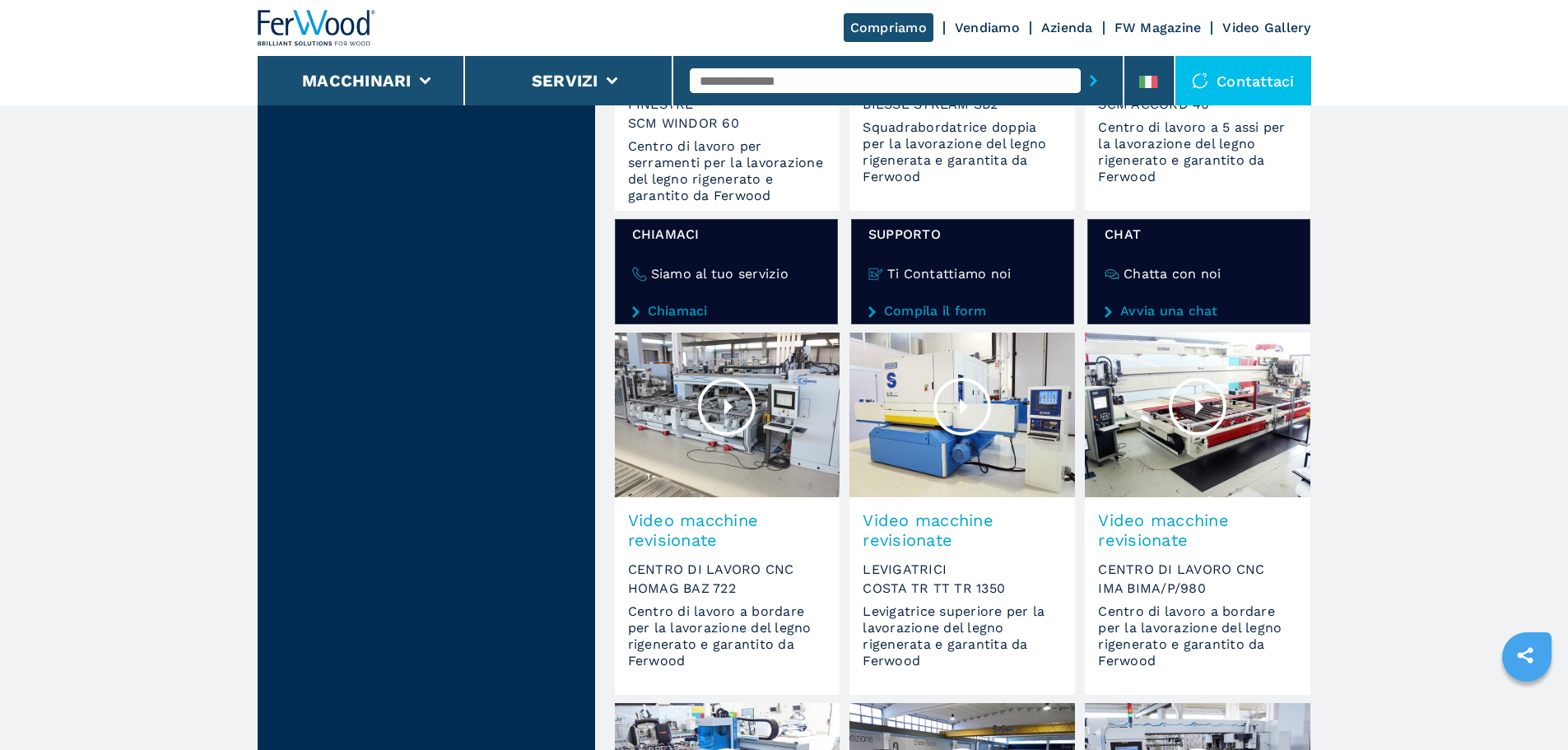
click at [957, 415] on div at bounding box center [962, 407] width 58 height 58
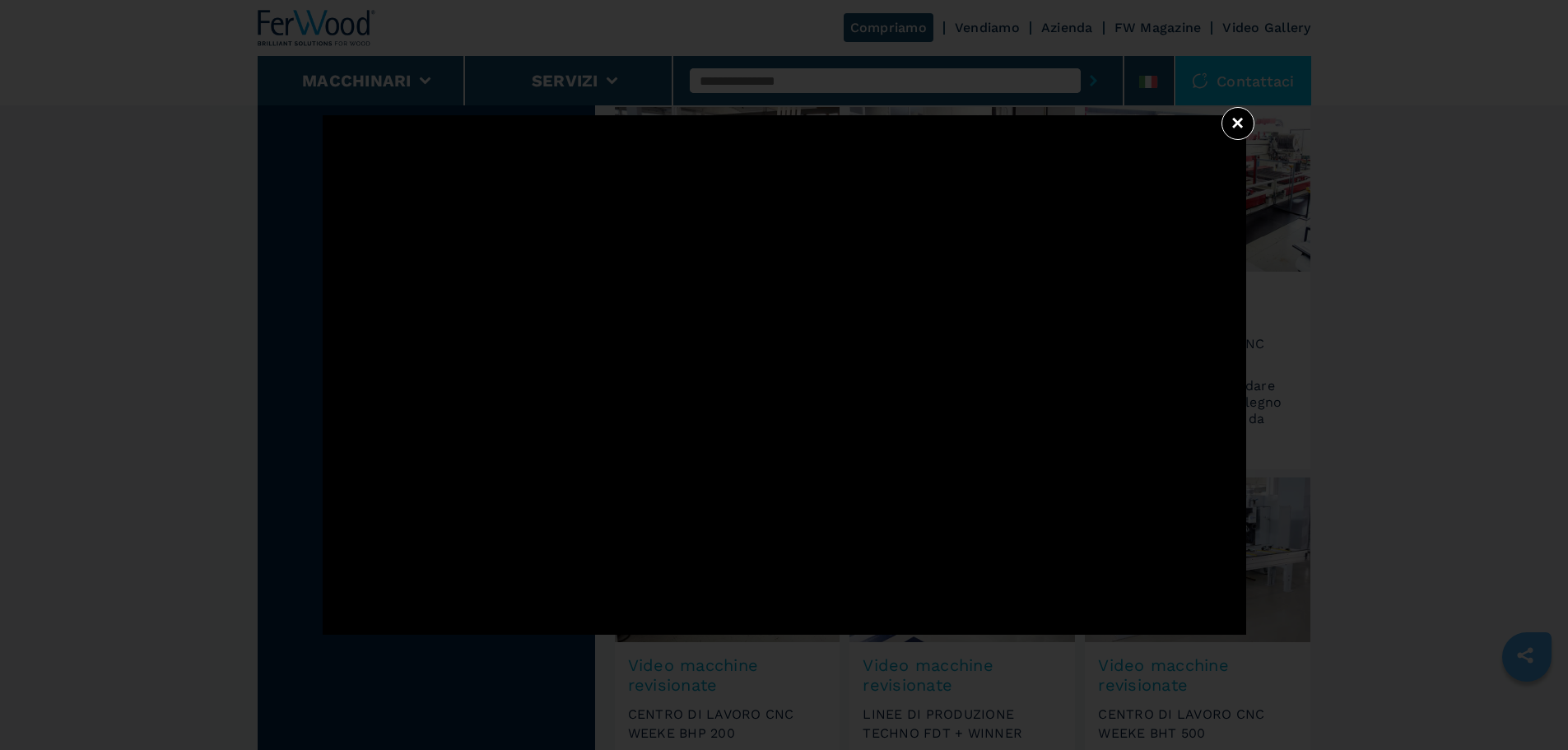
scroll to position [988, 0]
click at [1239, 121] on button "×" at bounding box center [1237, 123] width 32 height 32
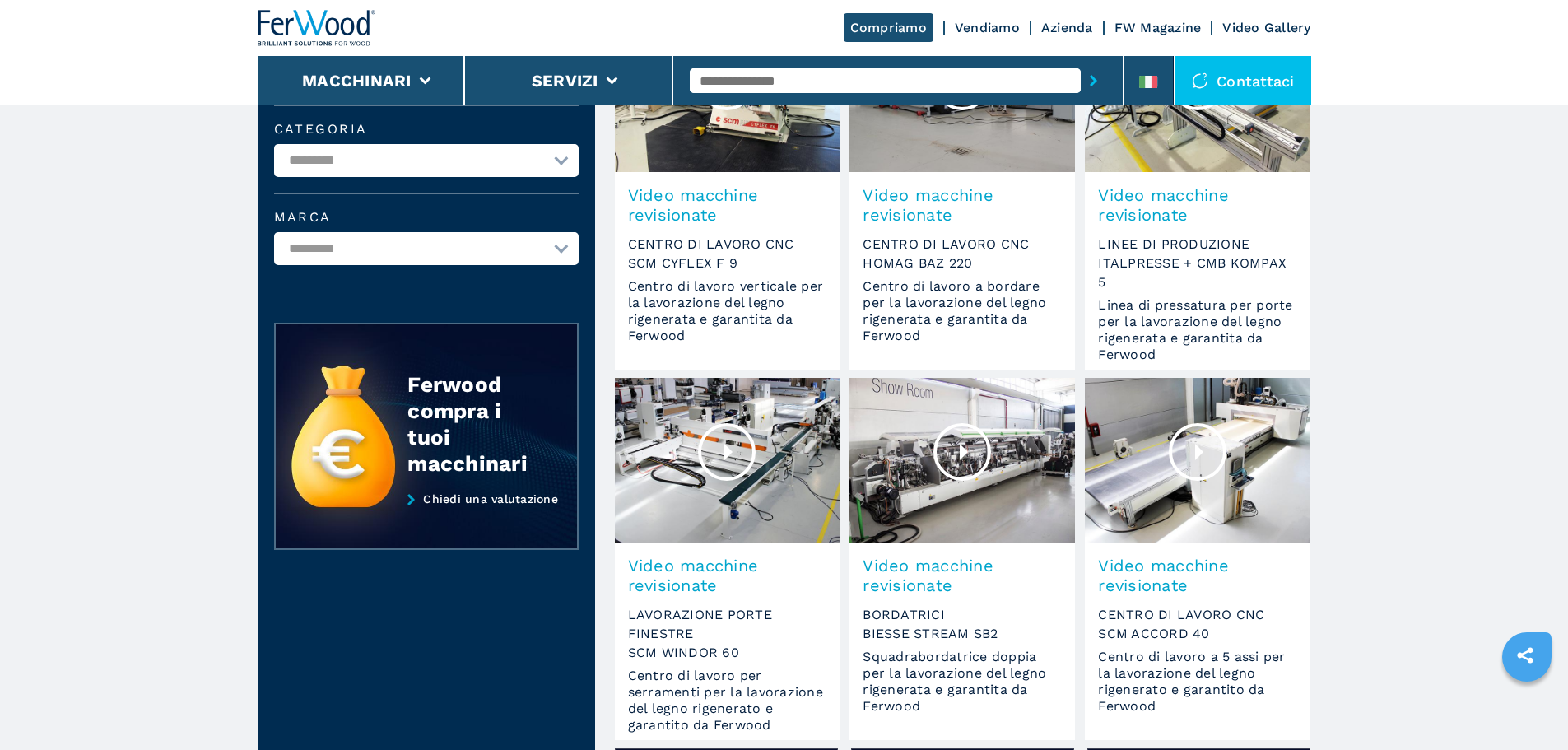
scroll to position [0, 0]
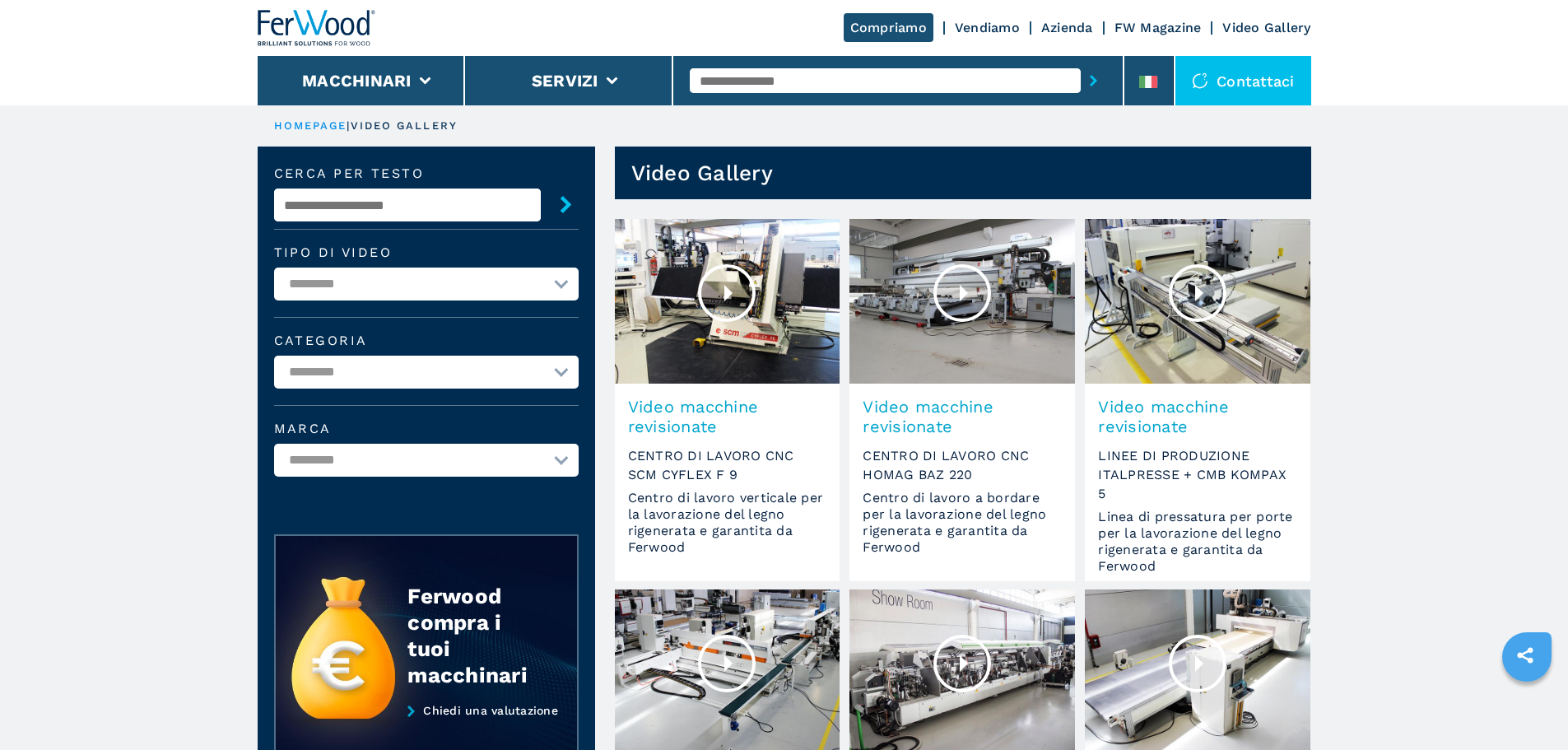
click at [566, 281] on select "**********" at bounding box center [426, 283] width 304 height 32
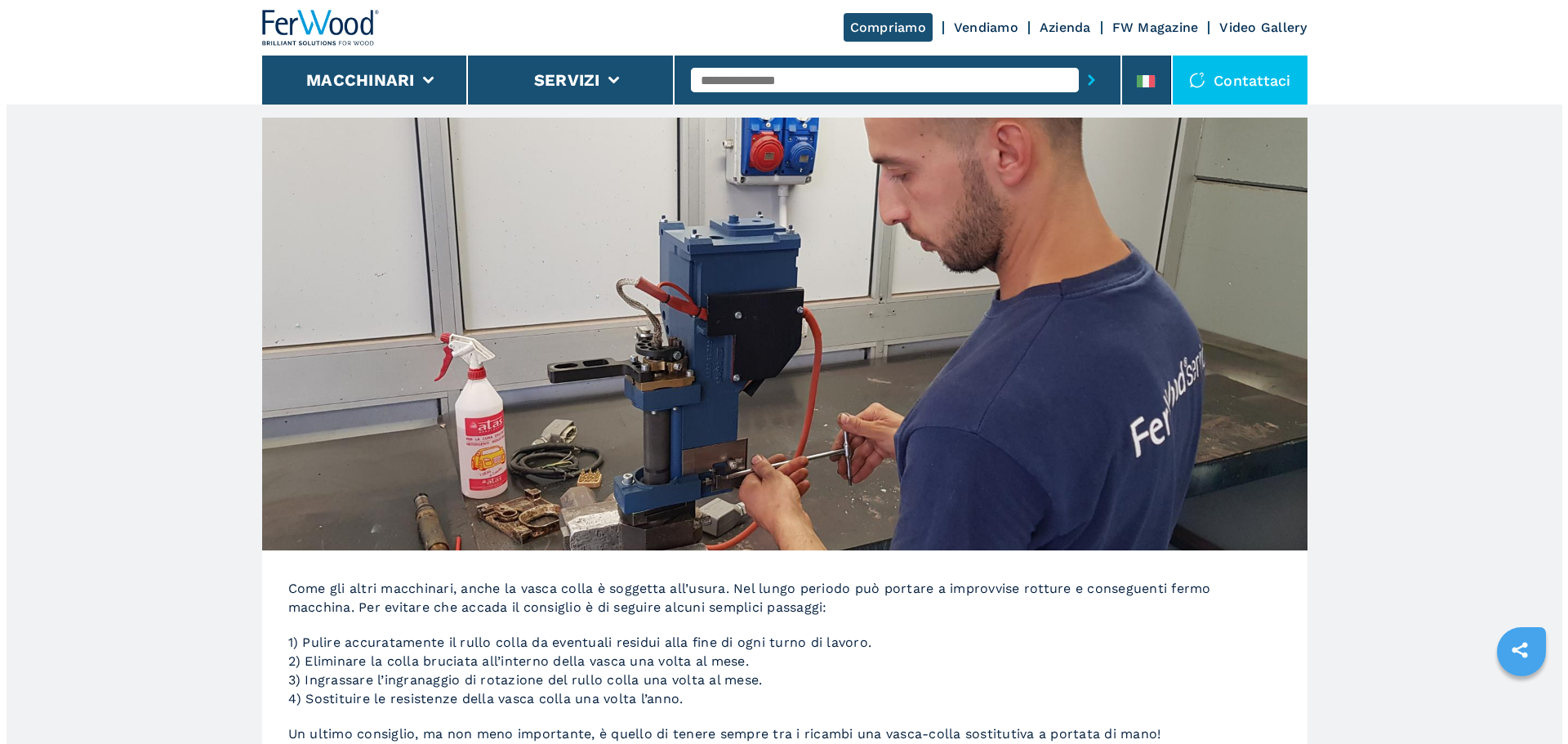
scroll to position [245, 0]
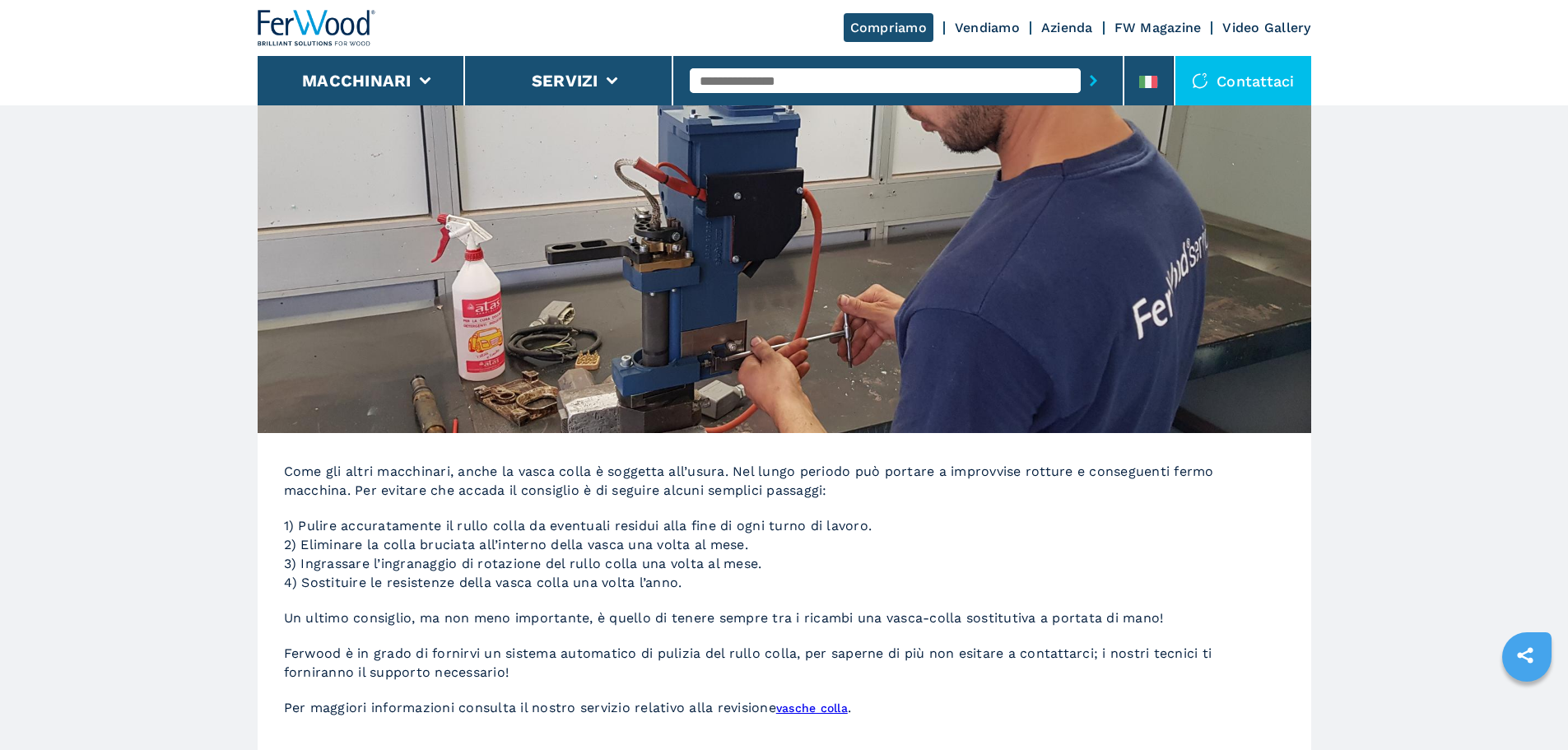
click at [1220, 82] on div "Contattaci" at bounding box center [1243, 80] width 135 height 49
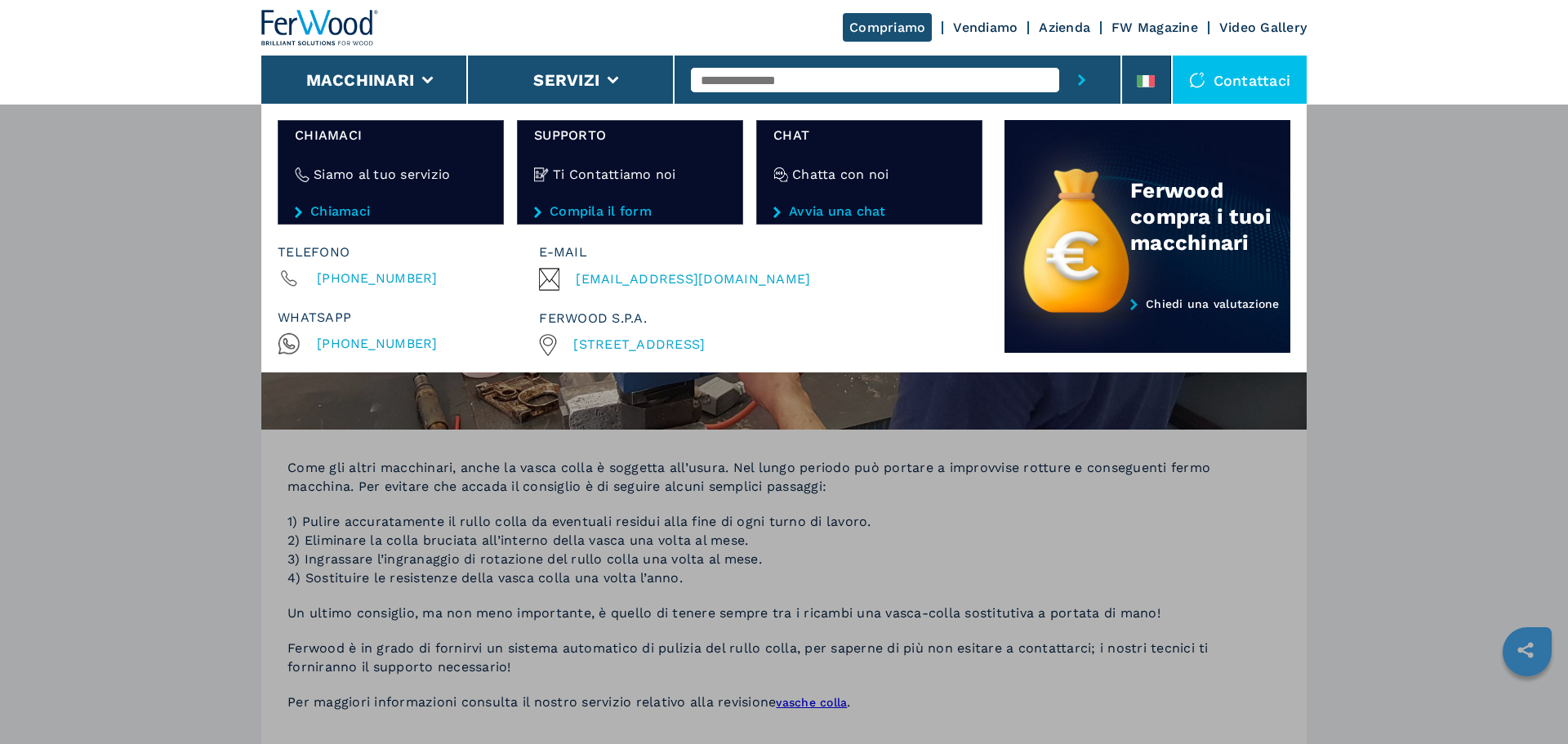
click at [704, 348] on span "[STREET_ADDRESS]" at bounding box center [639, 343] width 132 height 16
